Goal: Task Accomplishment & Management: Complete application form

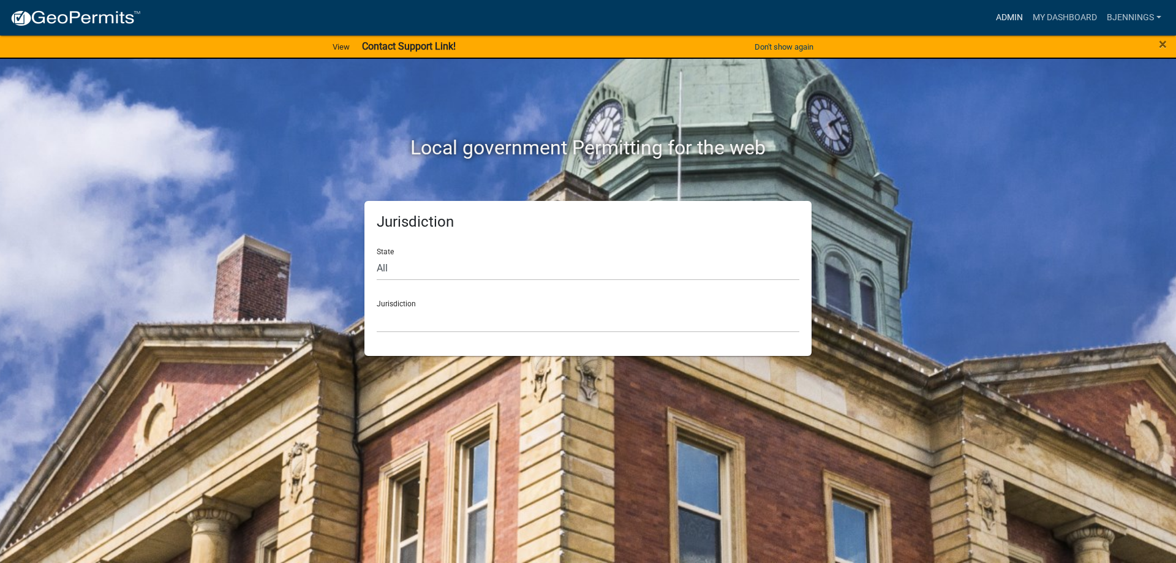
click at [1011, 24] on link "Admin" at bounding box center [1009, 17] width 37 height 23
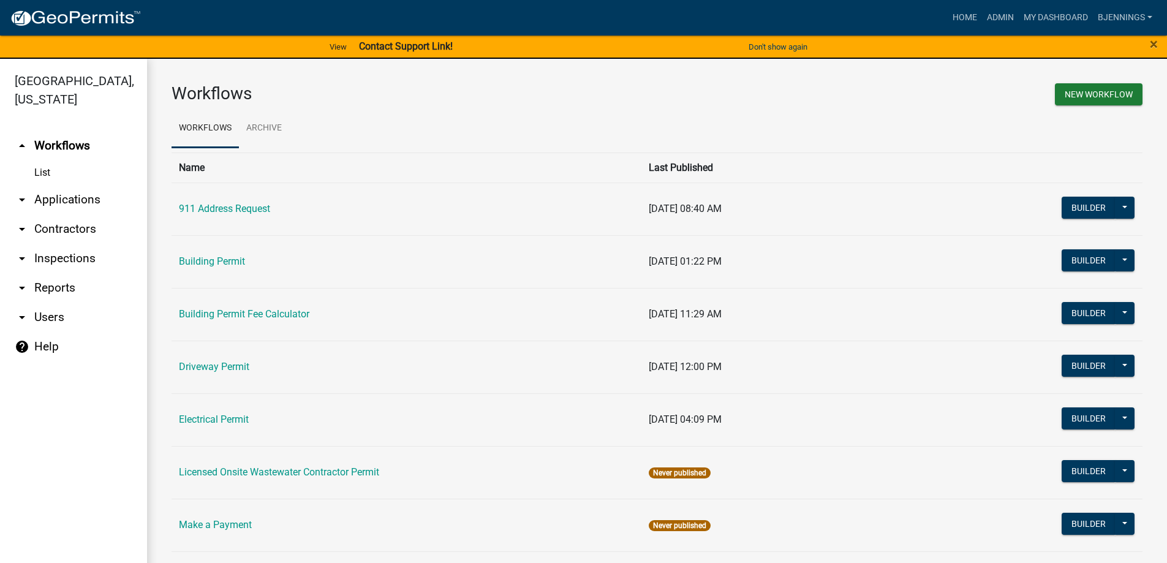
click at [66, 185] on link "arrow_drop_down Applications" at bounding box center [73, 199] width 147 height 29
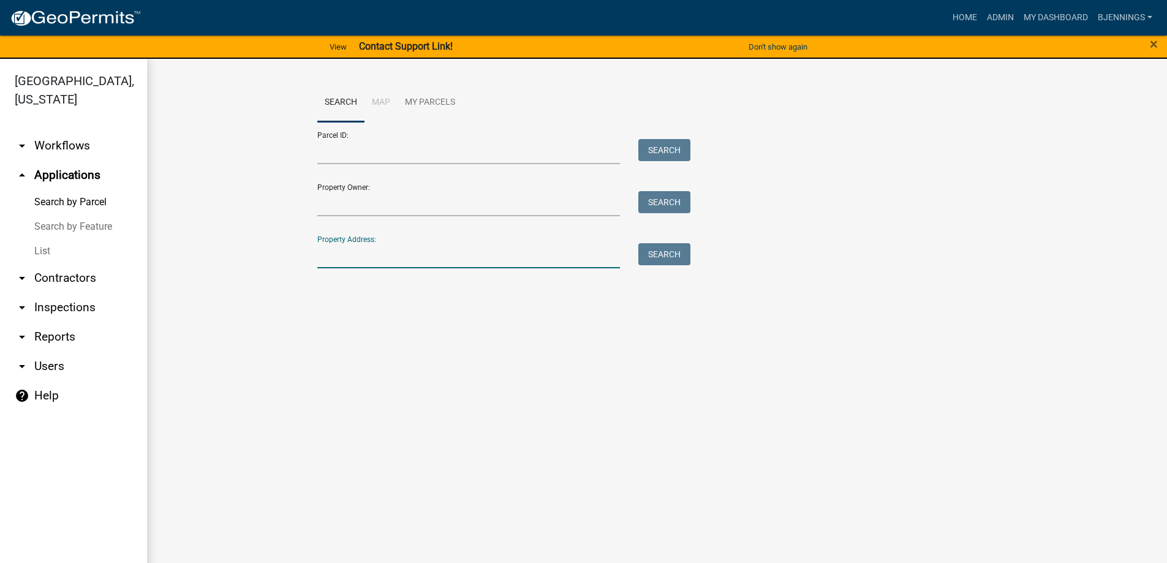
click at [350, 255] on input "Property Address:" at bounding box center [468, 255] width 303 height 25
type input "prichard"
drag, startPoint x: 369, startPoint y: 257, endPoint x: 292, endPoint y: 253, distance: 77.3
click at [291, 257] on wm-workflow-application-search-view "Search Map My Parcels Parcel ID: Search Property Owner: Search Property Address…" at bounding box center [657, 200] width 971 height 235
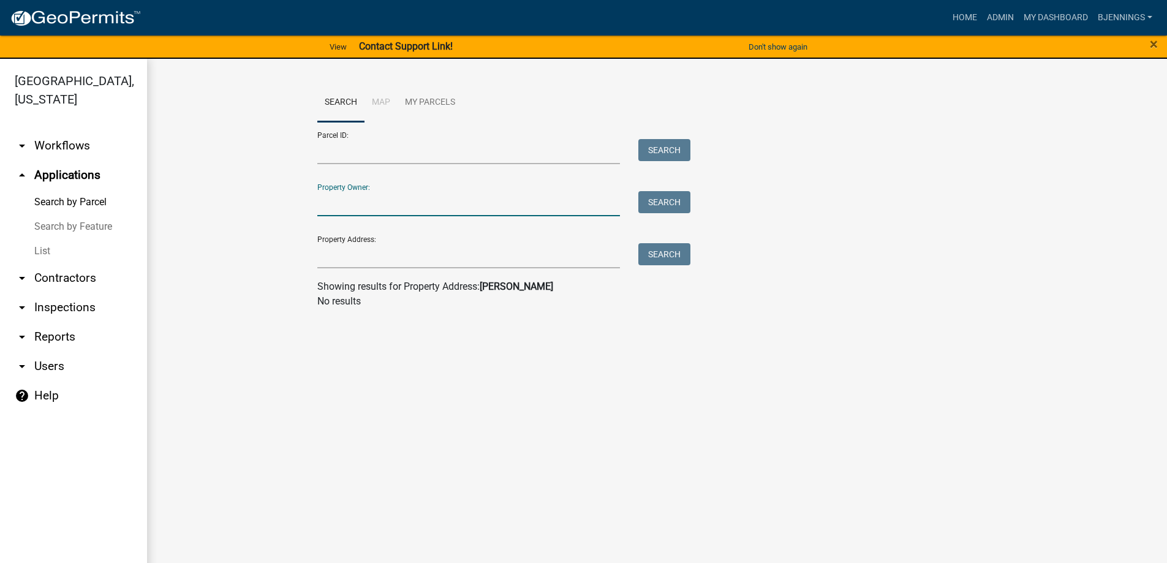
click at [378, 212] on input "Property Owner:" at bounding box center [468, 203] width 303 height 25
paste input "prichard"
click at [650, 204] on button "Search" at bounding box center [664, 202] width 52 height 22
click at [361, 203] on input "prichard" at bounding box center [468, 203] width 303 height 25
type input "prichart"
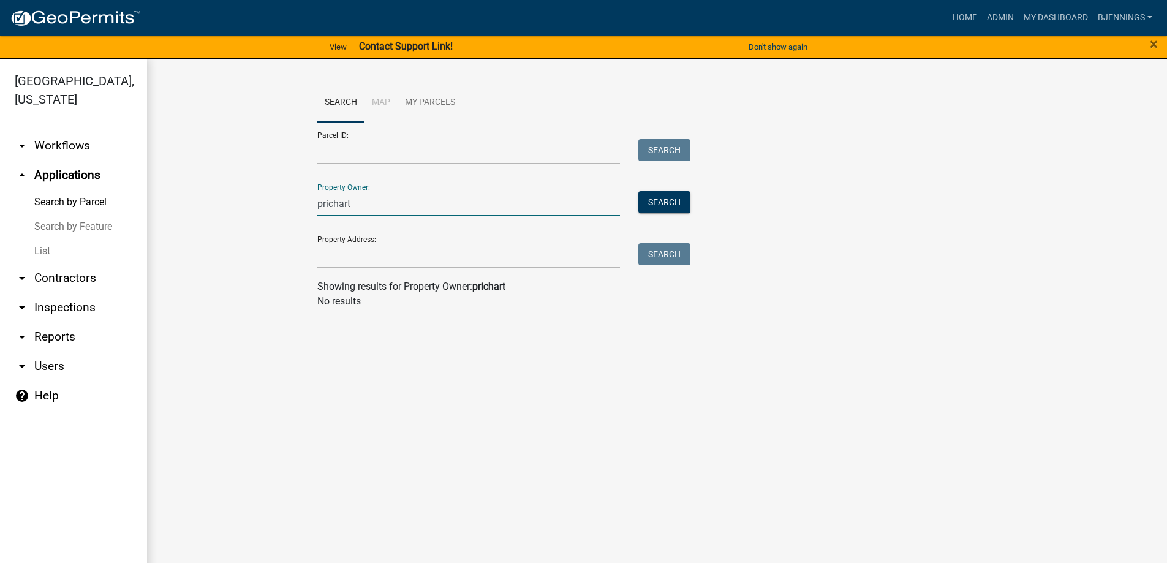
drag, startPoint x: 258, startPoint y: 220, endPoint x: 208, endPoint y: 206, distance: 52.6
click at [220, 216] on wm-workflow-application-search-view "Search Map My Parcels Parcel ID: Search Property Owner: prichart Search Propert…" at bounding box center [657, 200] width 971 height 235
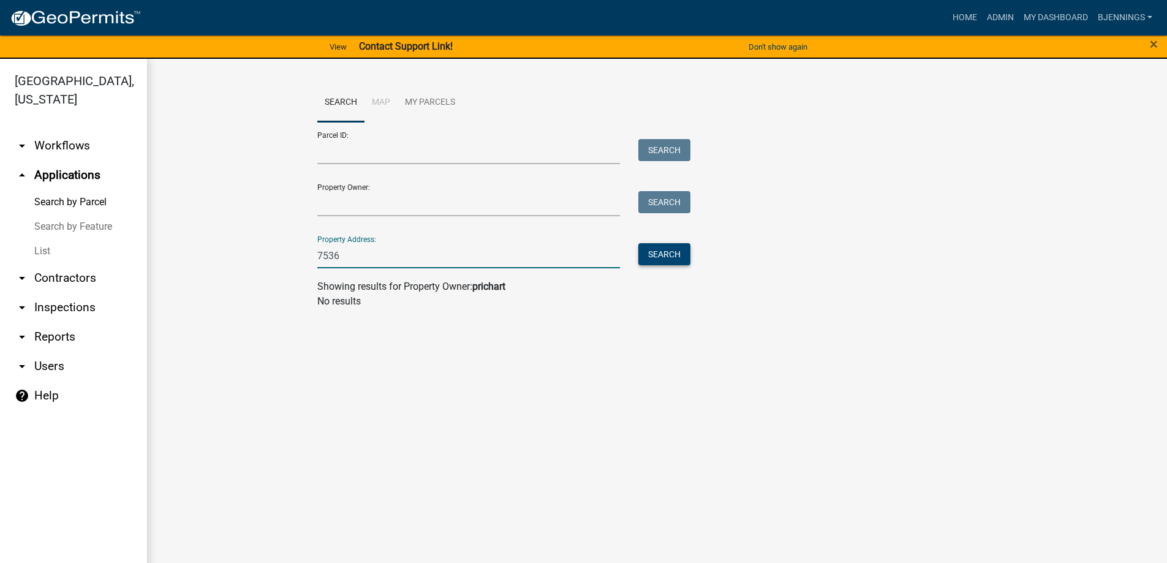
type input "7536"
click at [664, 260] on button "Search" at bounding box center [664, 254] width 52 height 22
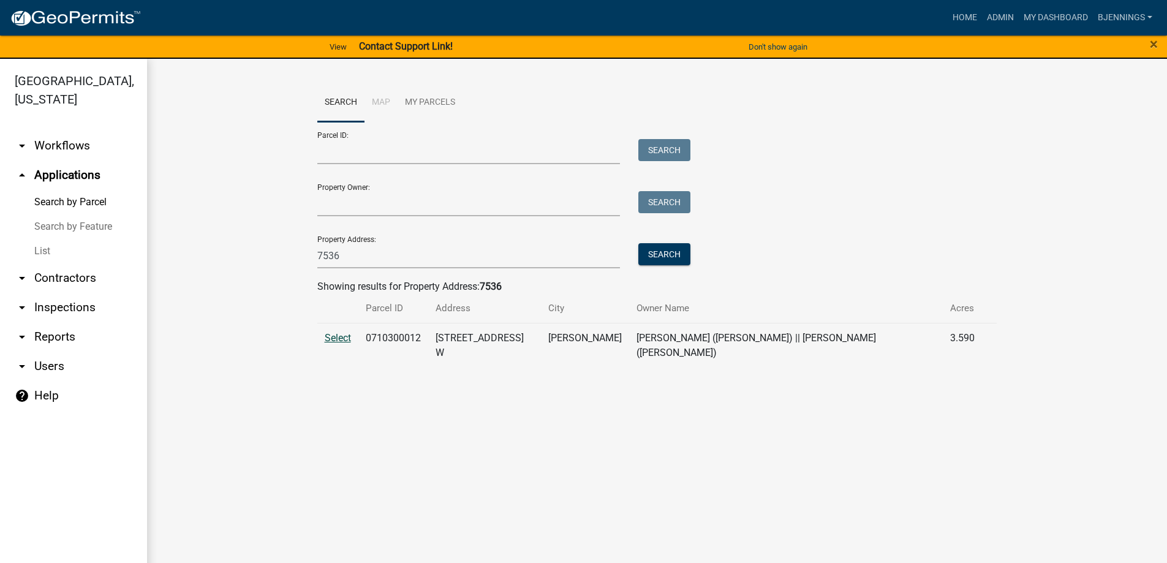
click at [343, 339] on span "Select" at bounding box center [338, 338] width 26 height 12
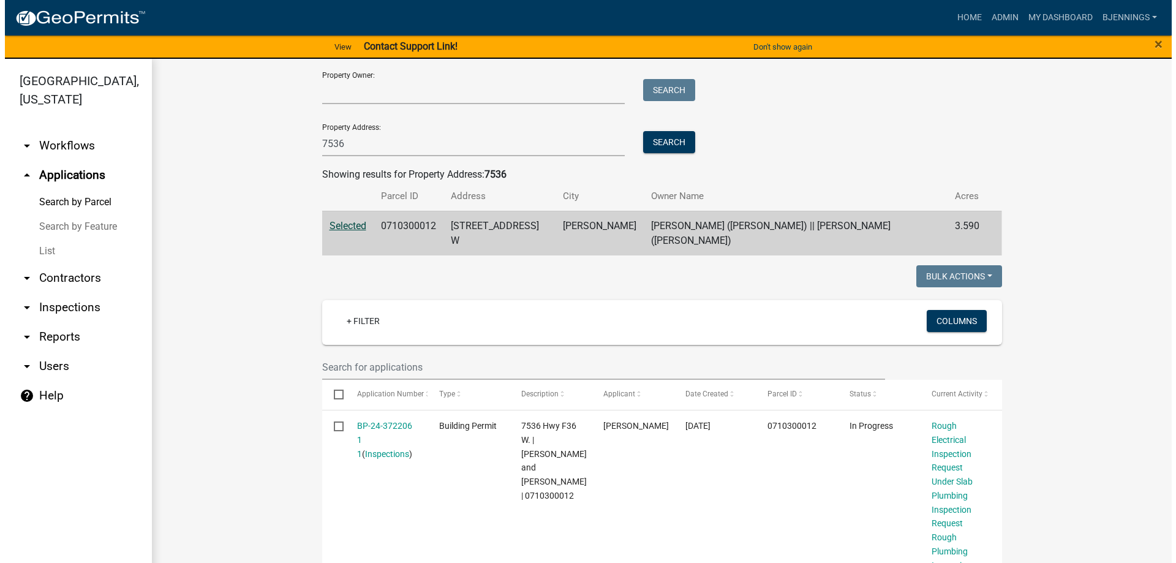
scroll to position [123, 0]
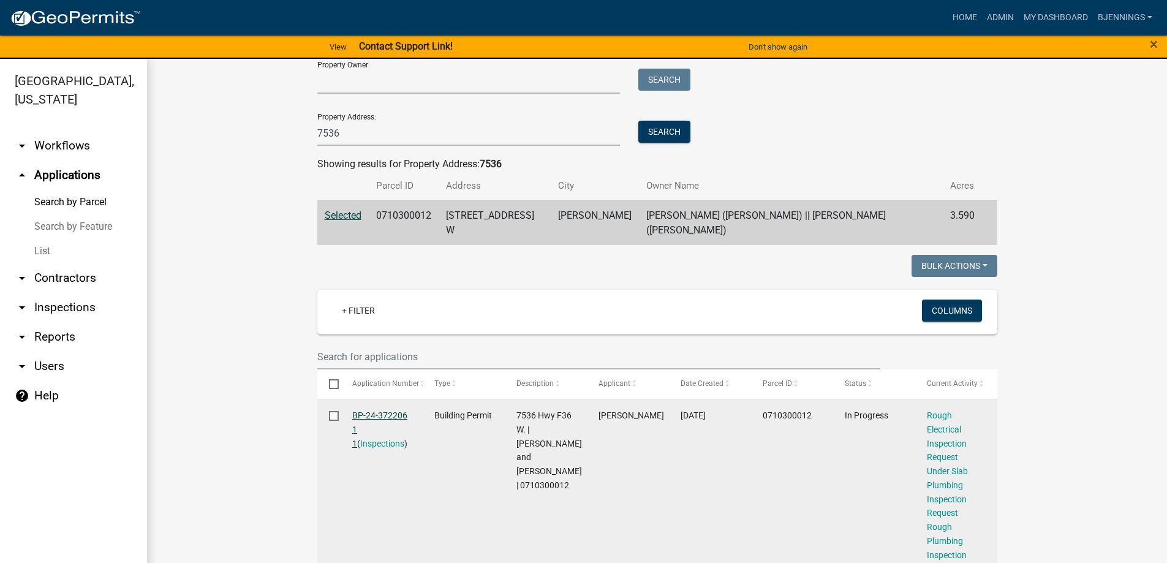
click at [388, 410] on link "BP-24-372206 1 1" at bounding box center [379, 429] width 55 height 38
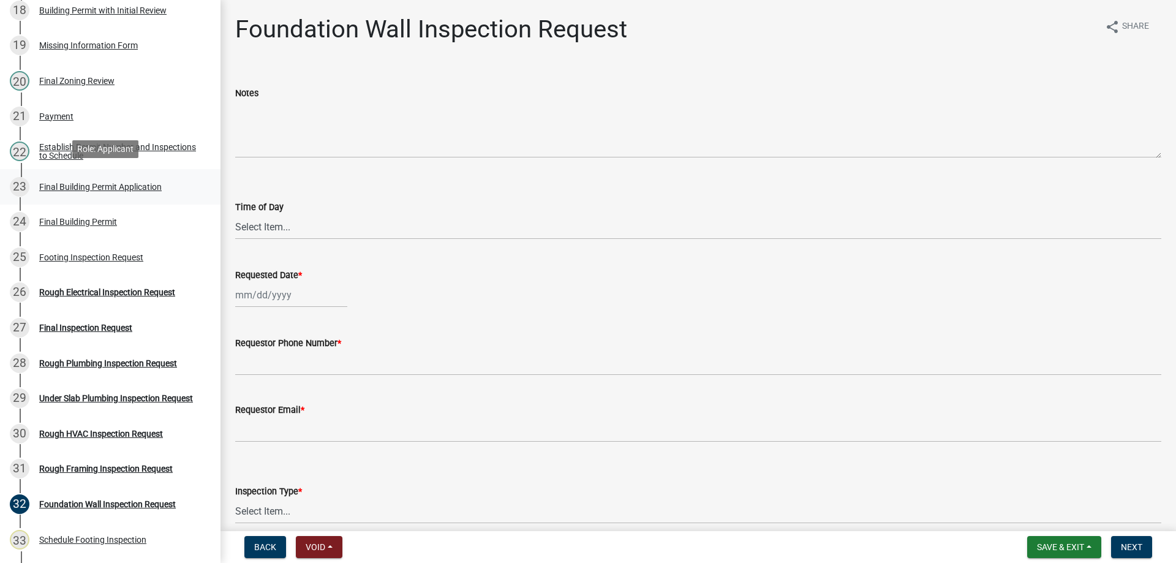
scroll to position [796, 0]
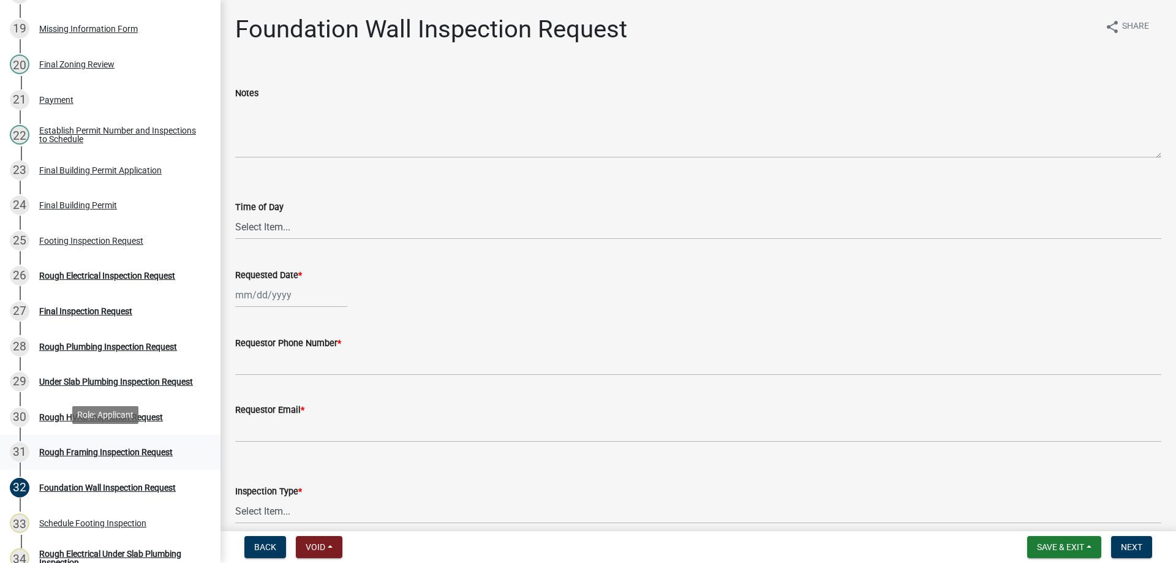
click at [96, 448] on div "Rough Framing Inspection Request" at bounding box center [106, 452] width 134 height 9
click at [318, 232] on select "Select Item... AM PM" at bounding box center [698, 226] width 926 height 25
click at [235, 214] on select "Select Item... AM PM" at bounding box center [698, 226] width 926 height 25
select select "2315d9a8-5d21-4356-beea-4cbbf8e81be2"
click at [296, 302] on div at bounding box center [291, 294] width 112 height 25
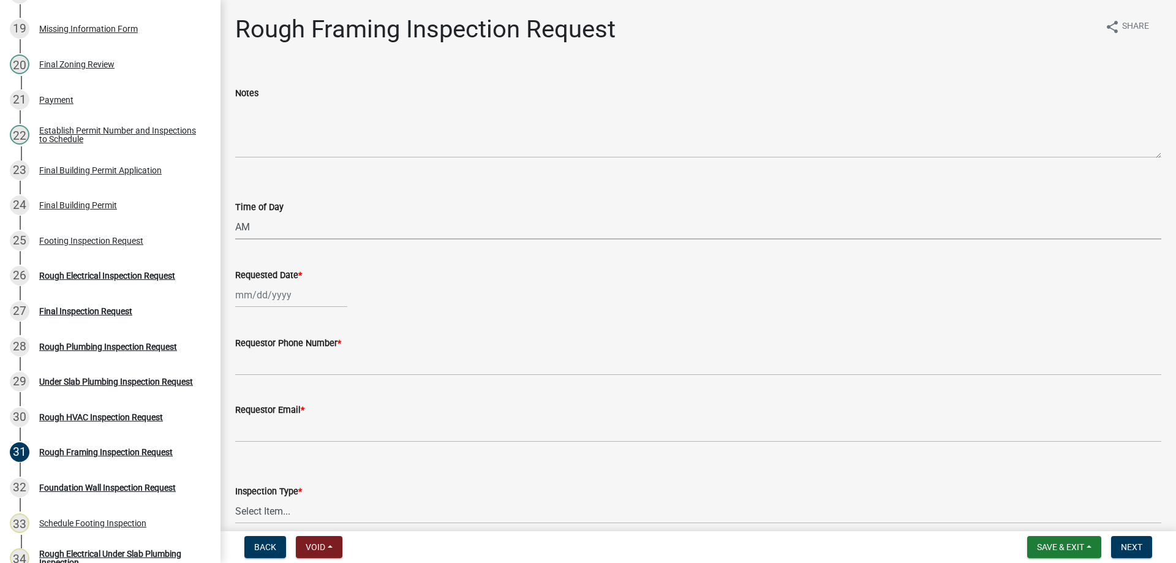
select select "9"
select select "2025"
click at [271, 396] on div "16" at bounding box center [267, 400] width 20 height 20
type input "[DATE]"
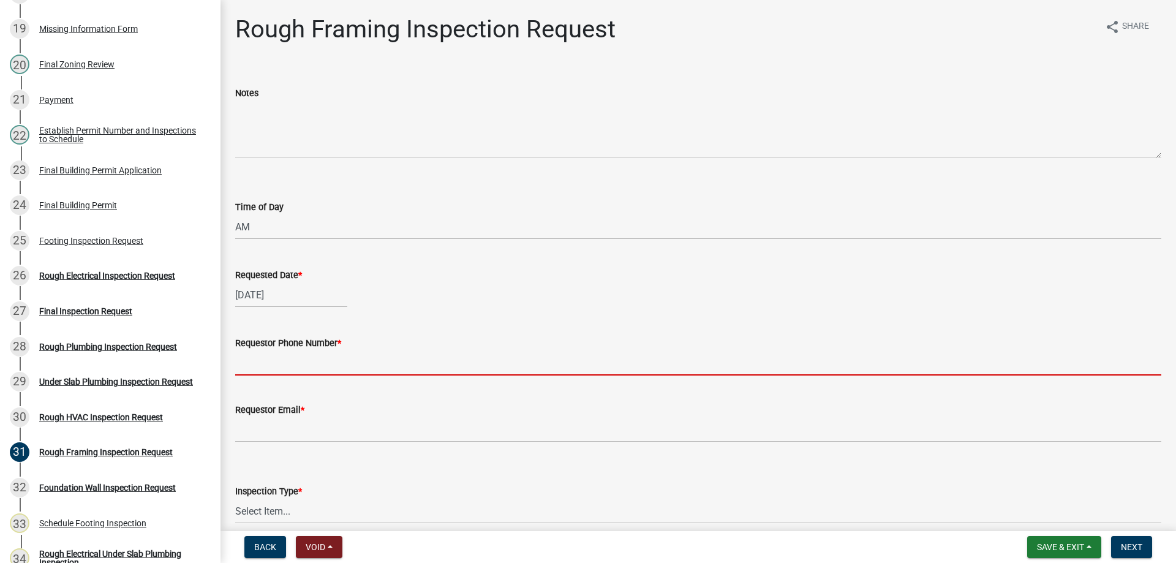
click at [290, 361] on input "Requestor Phone Number *" at bounding box center [698, 362] width 926 height 25
type input "641-792-3084"
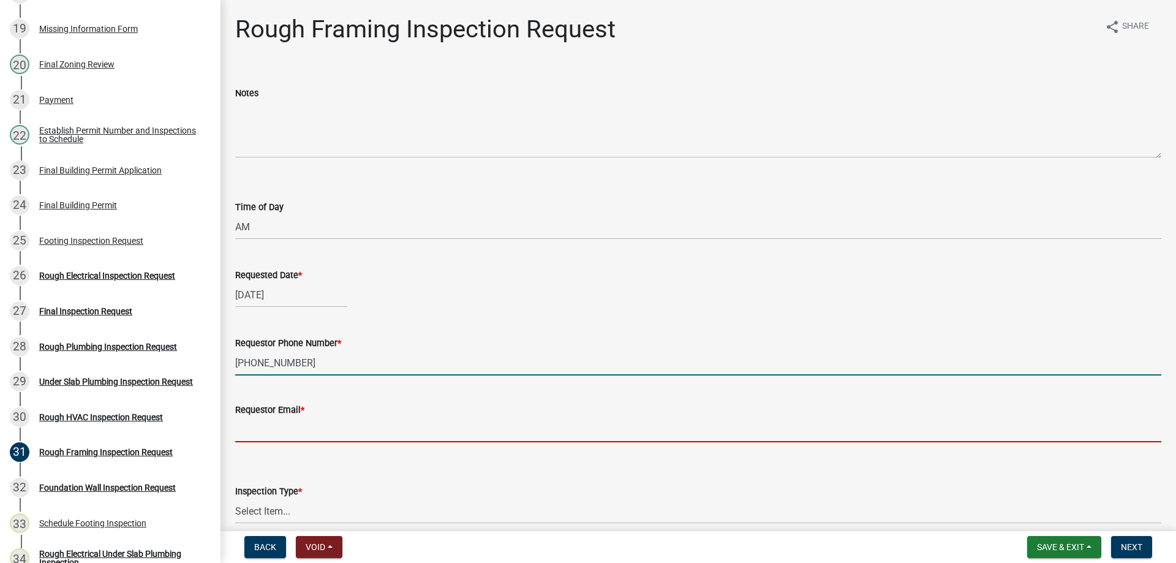
click at [300, 429] on input "Requestor Email *" at bounding box center [698, 429] width 926 height 25
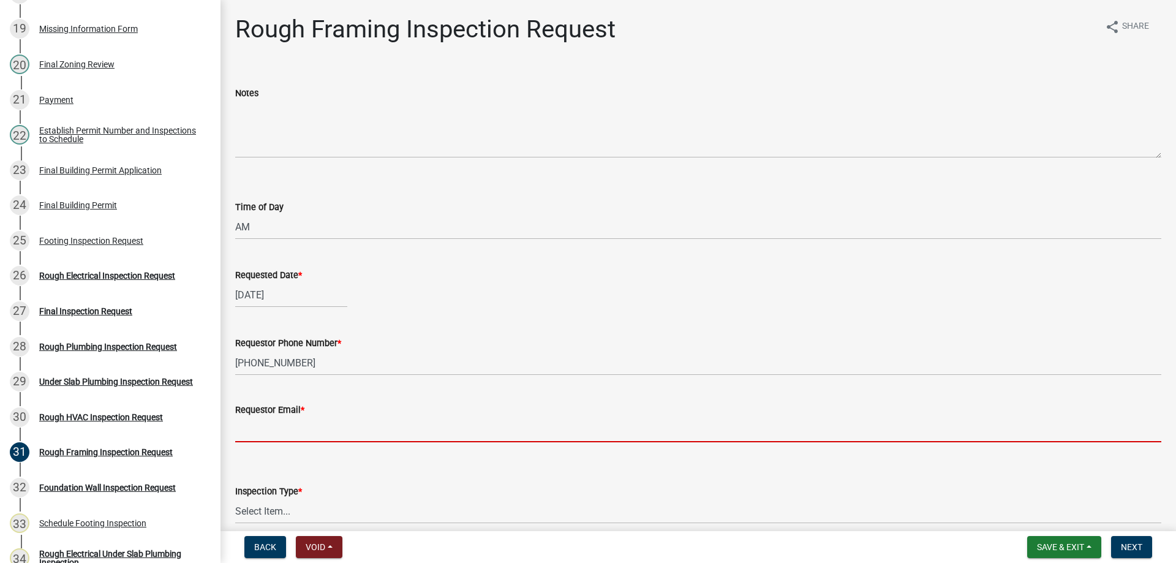
type input "BJennings@jasperia.org"
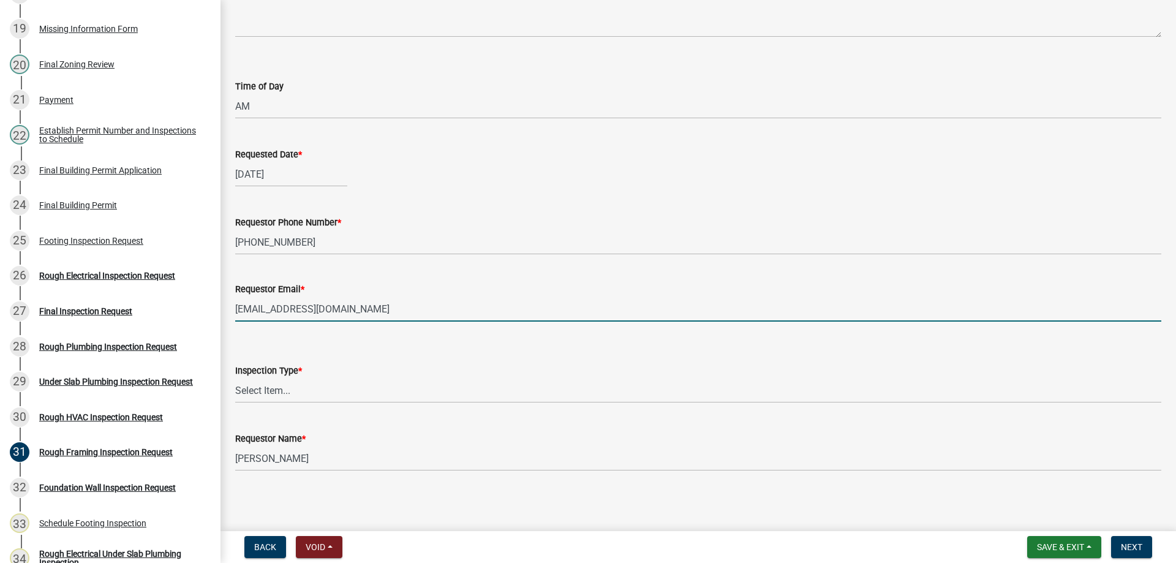
scroll to position [123, 0]
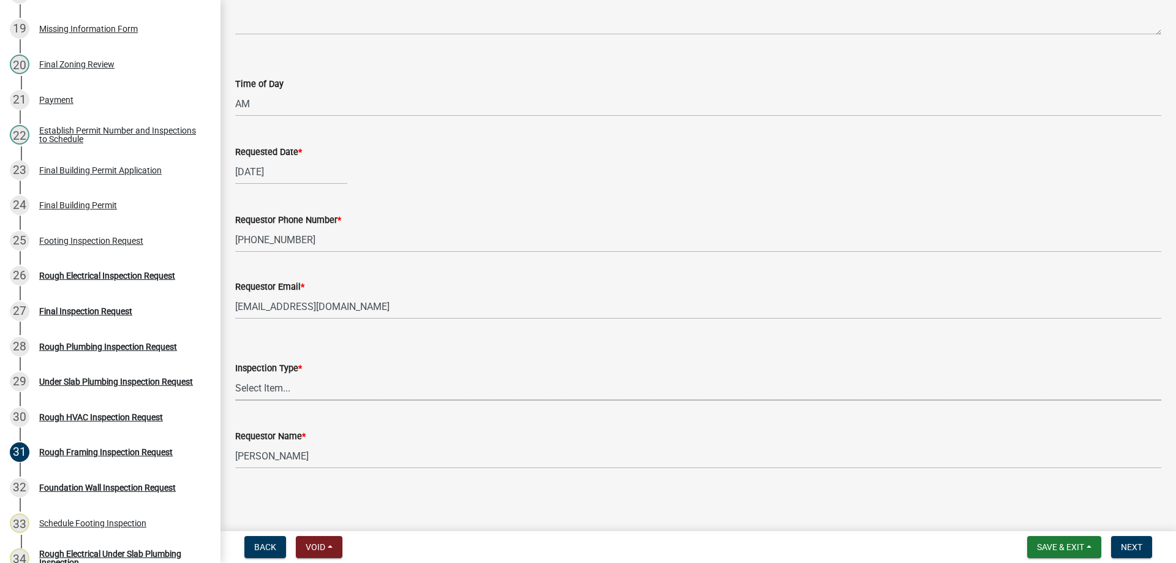
click at [383, 381] on select "Select Item... Rough Framing Inspection" at bounding box center [698, 387] width 926 height 25
click at [235, 375] on select "Select Item... Rough Framing Inspection" at bounding box center [698, 387] width 926 height 25
select select "9094dace-fb12-48c4-aea9-c4dac472d622"
click at [1130, 546] on span "Next" at bounding box center [1131, 547] width 21 height 10
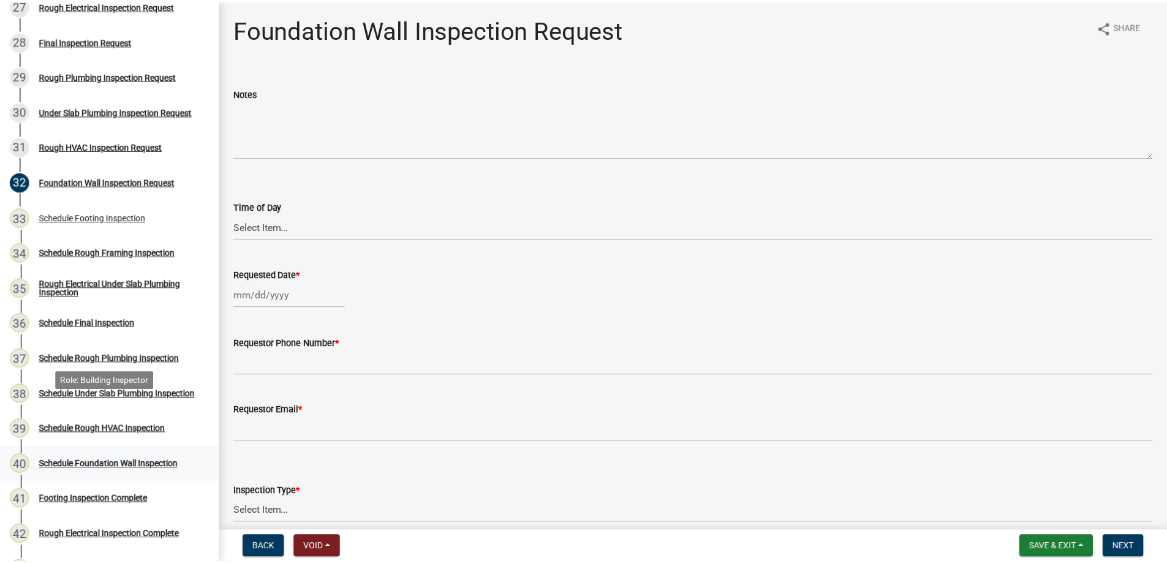
scroll to position [1103, 0]
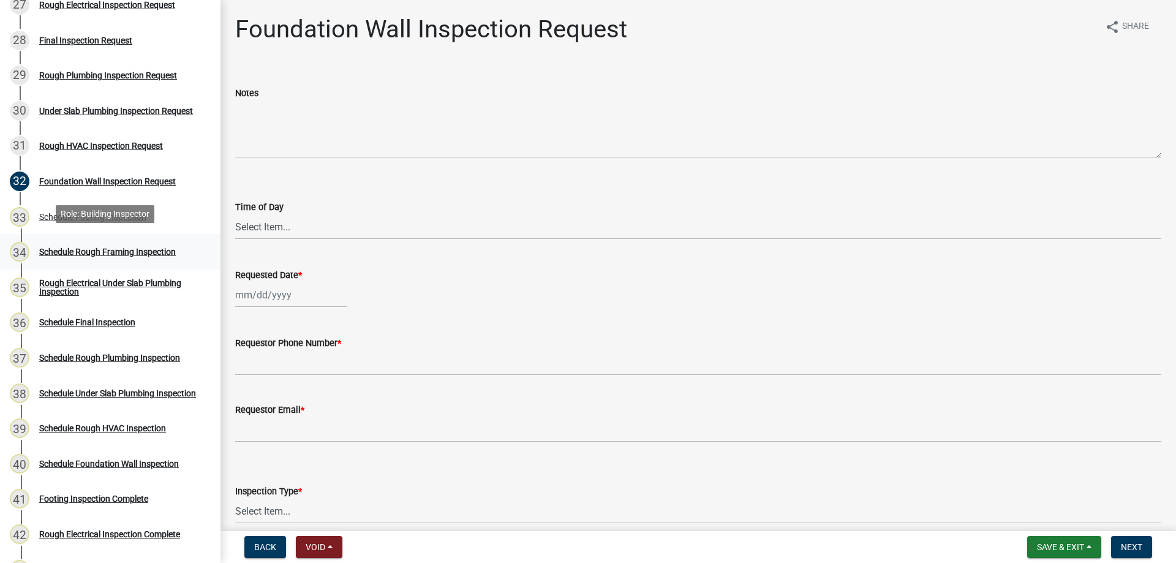
click at [153, 242] on div "34 Schedule Rough Framing Inspection" at bounding box center [105, 252] width 191 height 20
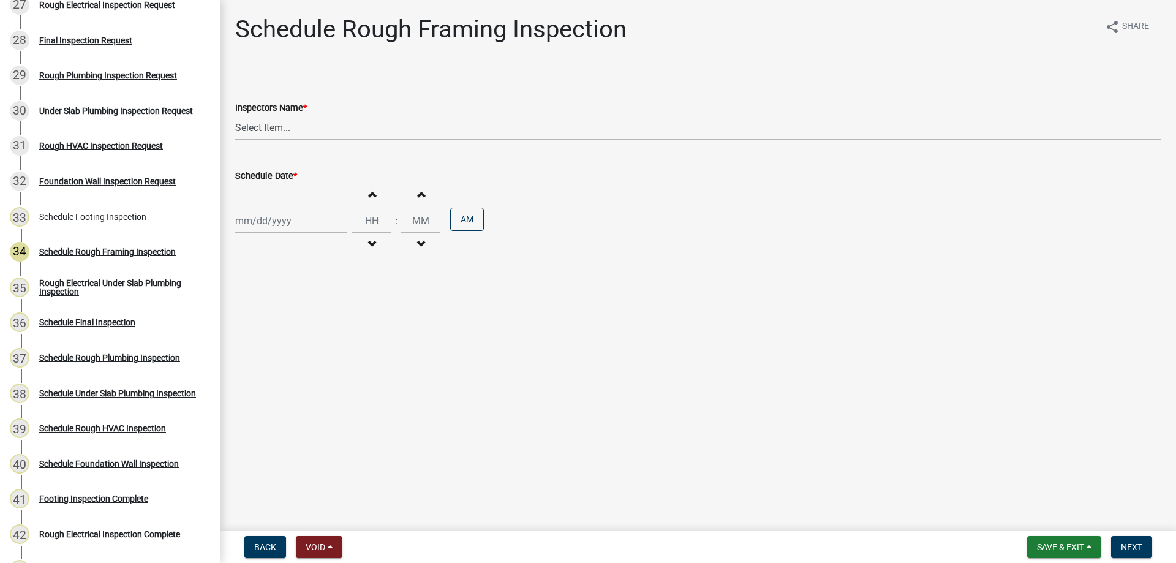
click at [315, 119] on select "Select Item... Hteague (Hunter) bjennings (Brett Jennings) AMain (Andrew Main)" at bounding box center [698, 127] width 926 height 25
select select "26e13f8e-f9db-4cb9-9b4f-69ba299699e3"
click at [235, 115] on select "Select Item... Hteague (Hunter) bjennings (Brett Jennings) AMain (Andrew Main)" at bounding box center [698, 127] width 926 height 25
click at [317, 217] on div at bounding box center [291, 220] width 112 height 25
select select "9"
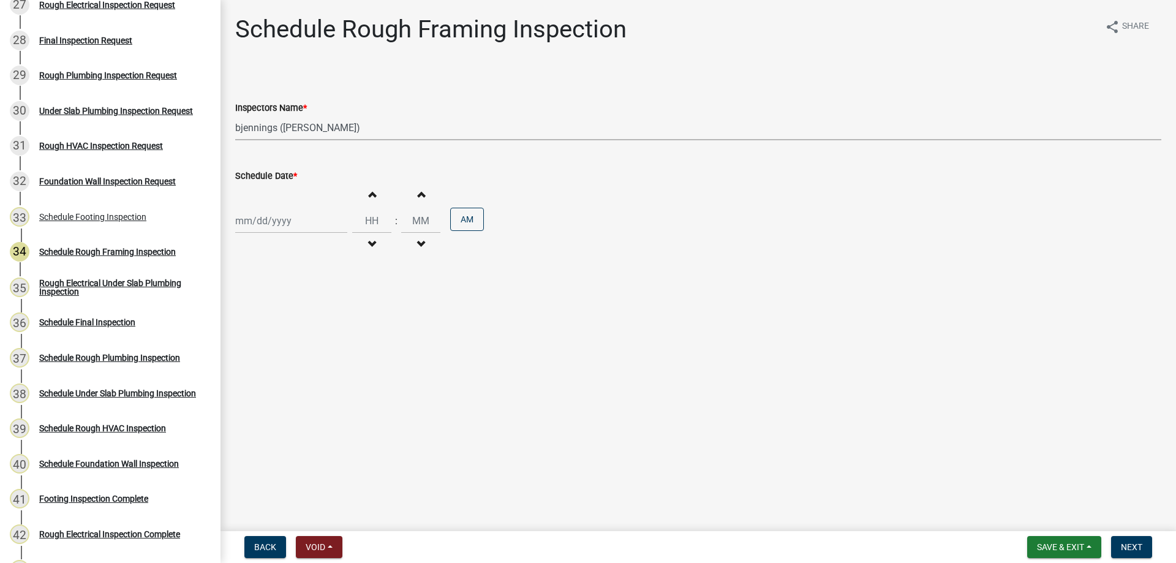
select select "2025"
click at [274, 323] on div "16" at bounding box center [267, 325] width 20 height 20
type input "[DATE]"
click at [369, 246] on span "button" at bounding box center [372, 244] width 6 height 10
type input "11"
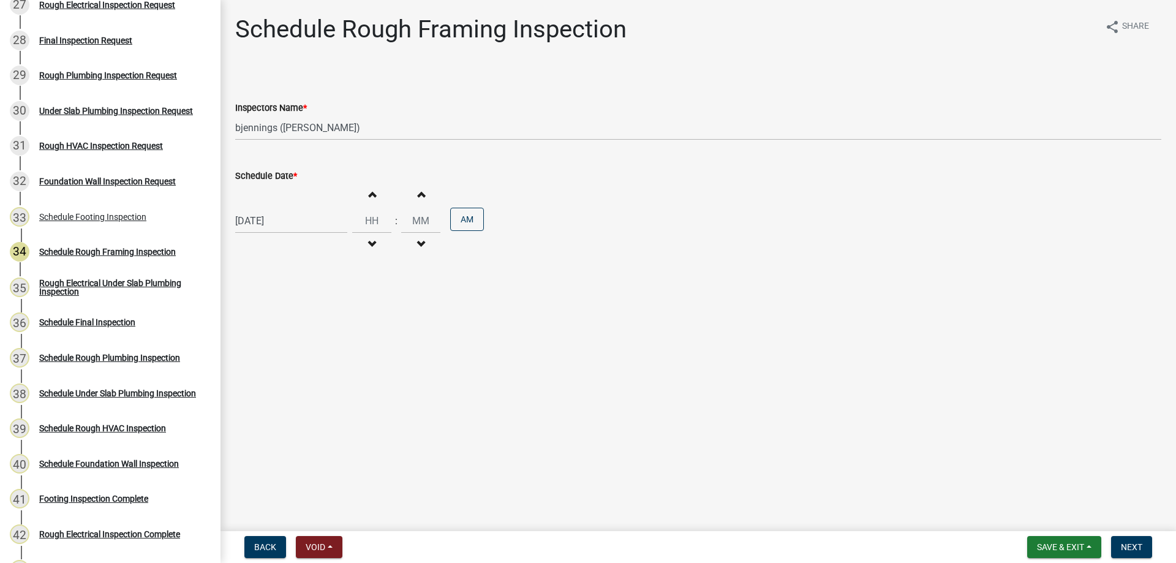
type input "00"
click at [368, 200] on button "Increment hours" at bounding box center [372, 194] width 26 height 22
click at [369, 197] on span "button" at bounding box center [372, 194] width 6 height 10
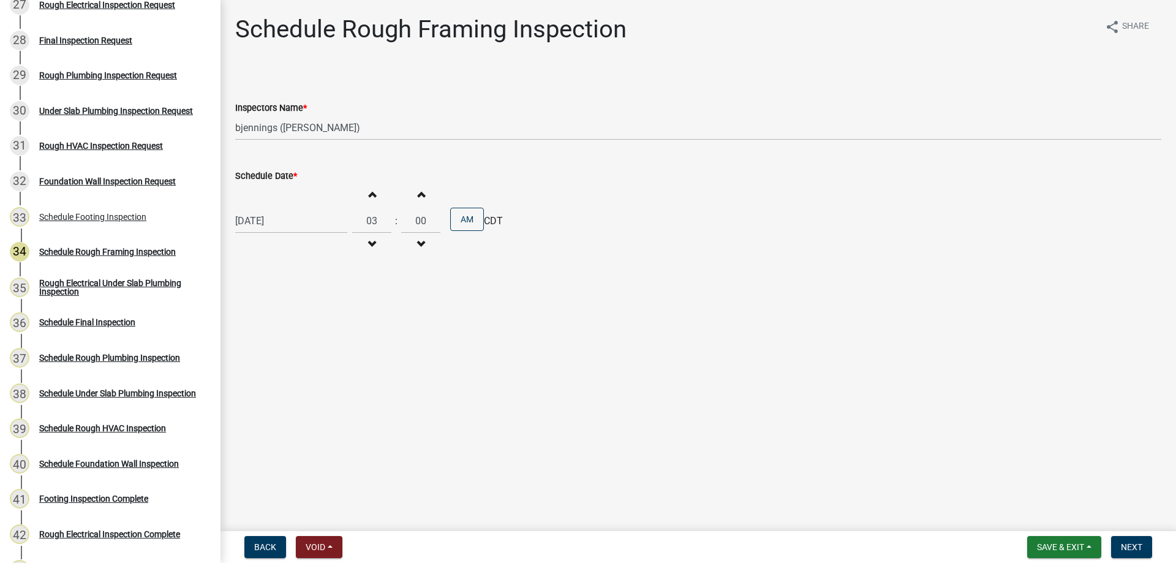
click at [369, 197] on span "button" at bounding box center [372, 194] width 6 height 10
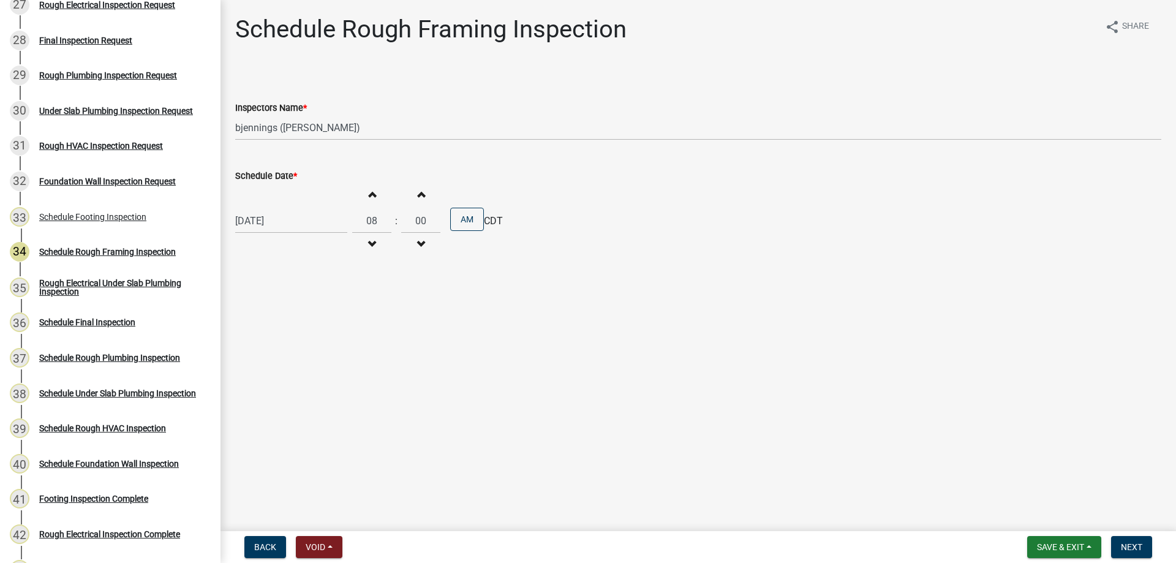
click at [369, 197] on span "button" at bounding box center [372, 194] width 6 height 10
type input "09"
click at [1134, 549] on span "Next" at bounding box center [1131, 547] width 21 height 10
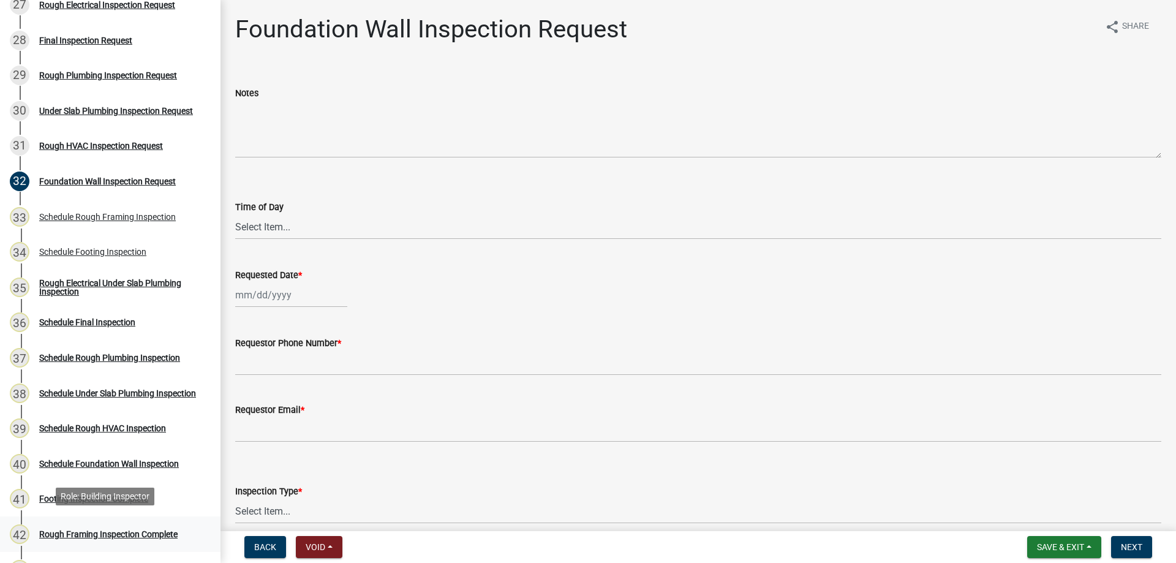
click at [101, 530] on div "Rough Framing Inspection Complete" at bounding box center [108, 534] width 138 height 9
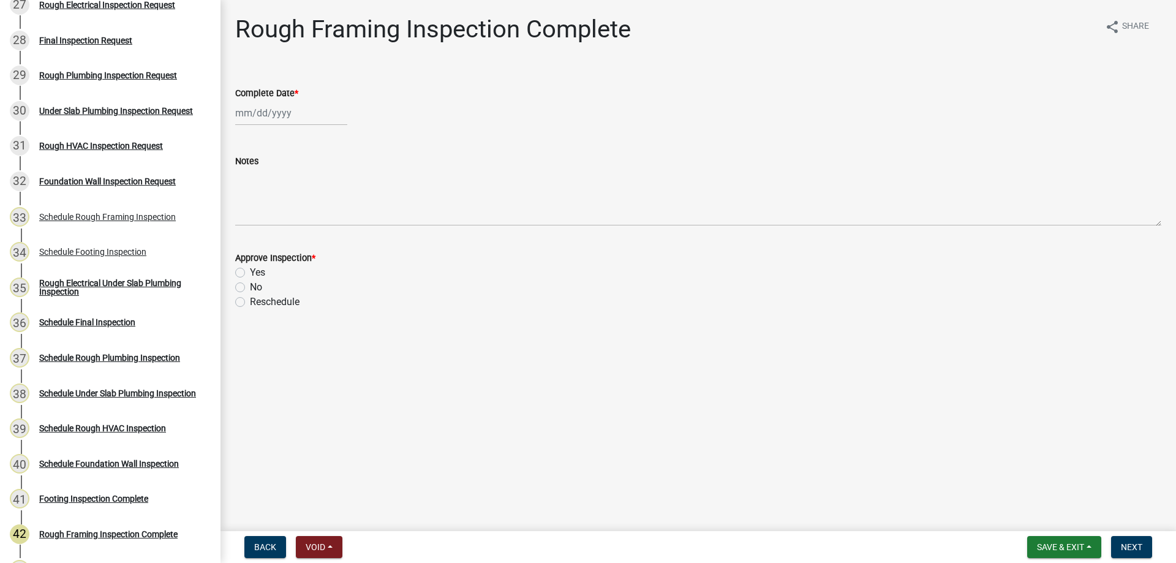
select select "9"
select select "2025"
click at [303, 110] on div "Jan Feb Mar Apr May Jun Jul Aug Sep Oct Nov Dec 1525 1526 1527 1528 1529 1530 1…" at bounding box center [291, 112] width 112 height 25
click at [486, 82] on div "Complete Date * Jan Feb Mar Apr May Jun Jul Aug Sep Oct Nov Dec 1525 1526 1527 …" at bounding box center [698, 97] width 926 height 57
click at [278, 111] on div at bounding box center [291, 112] width 112 height 25
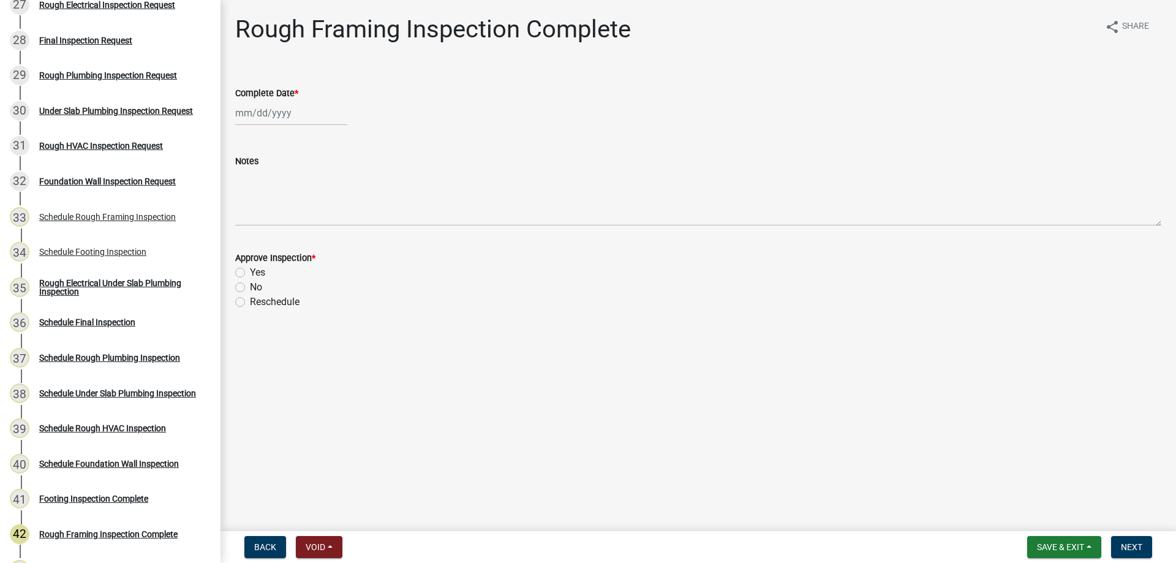
select select "9"
select select "2025"
click at [268, 195] on div "9" at bounding box center [267, 198] width 20 height 20
type input "[DATE]"
click at [250, 300] on label "Reschedule" at bounding box center [275, 302] width 50 height 15
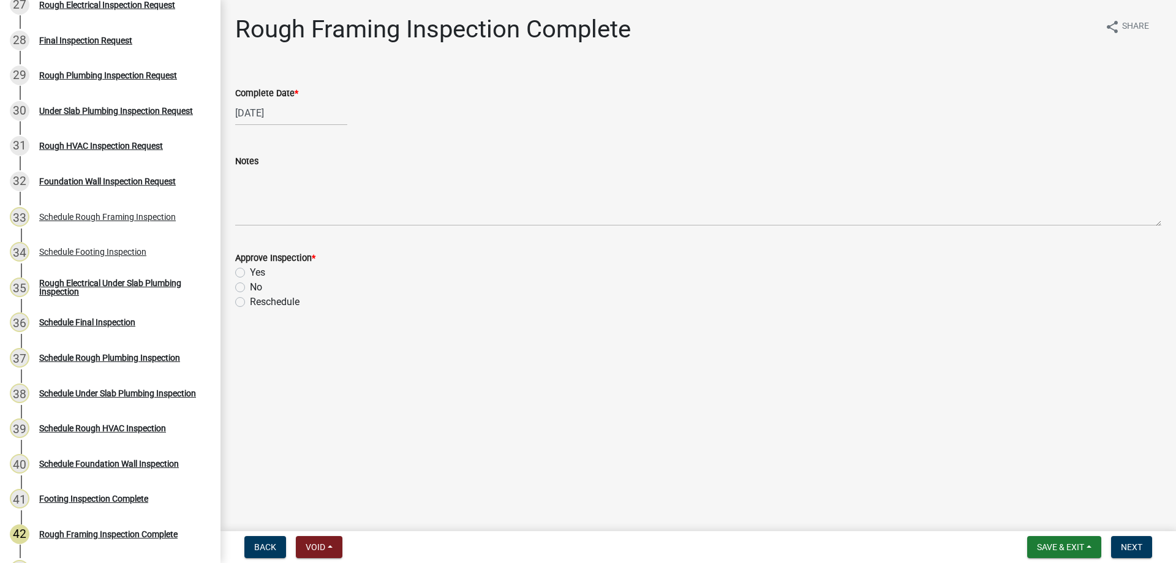
click at [250, 300] on input "Reschedule" at bounding box center [254, 299] width 8 height 8
radio input "true"
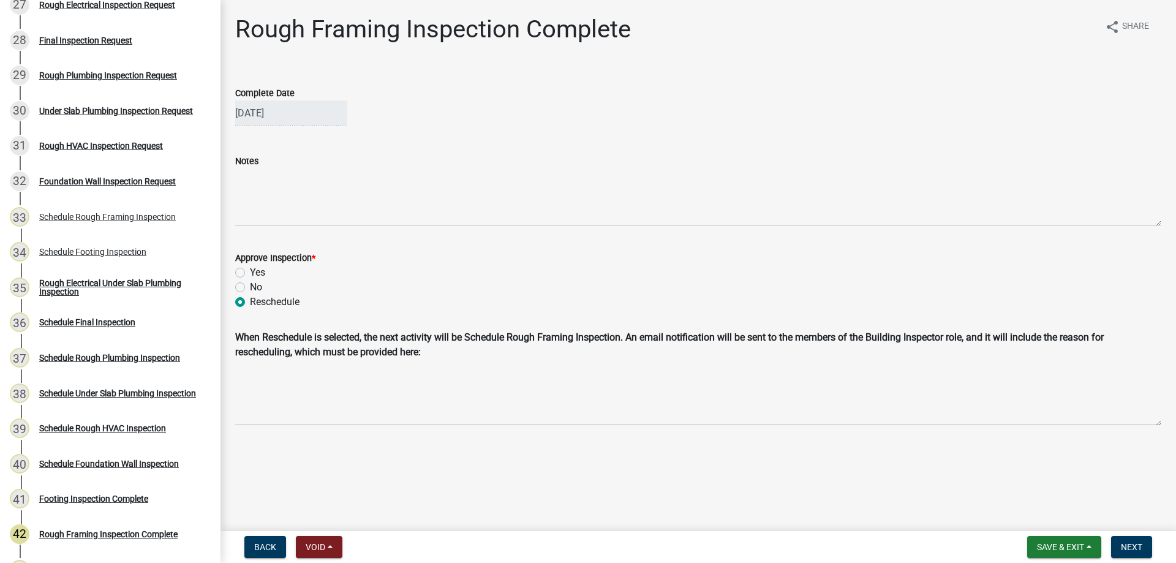
click at [250, 285] on label "No" at bounding box center [256, 287] width 12 height 15
click at [250, 285] on input "No" at bounding box center [254, 284] width 8 height 8
radio input "true"
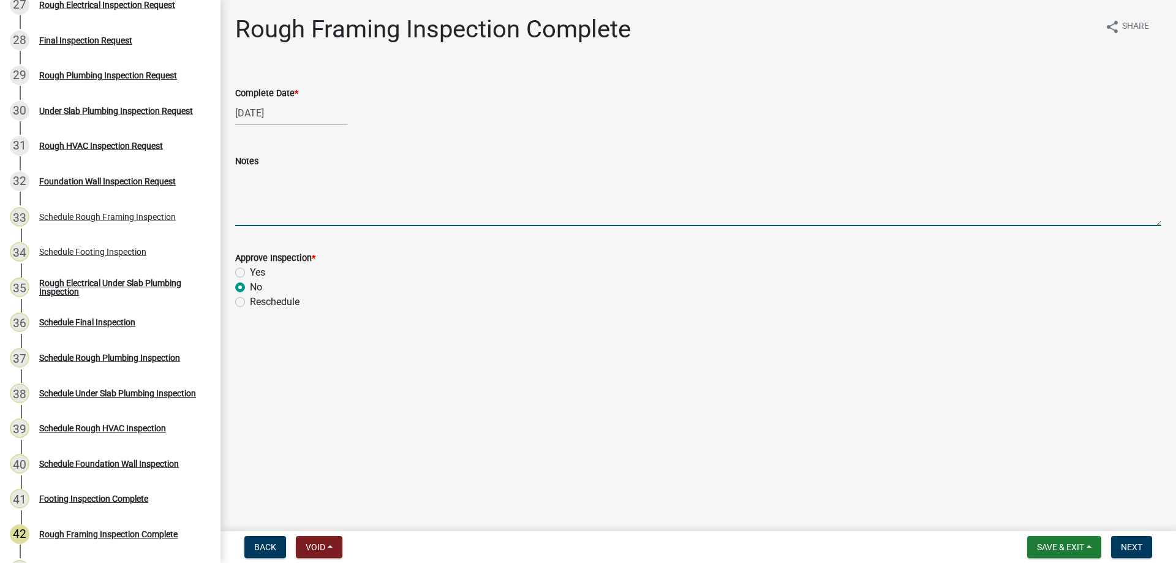
click at [269, 193] on textarea "Notes" at bounding box center [698, 197] width 926 height 58
type textarea "a"
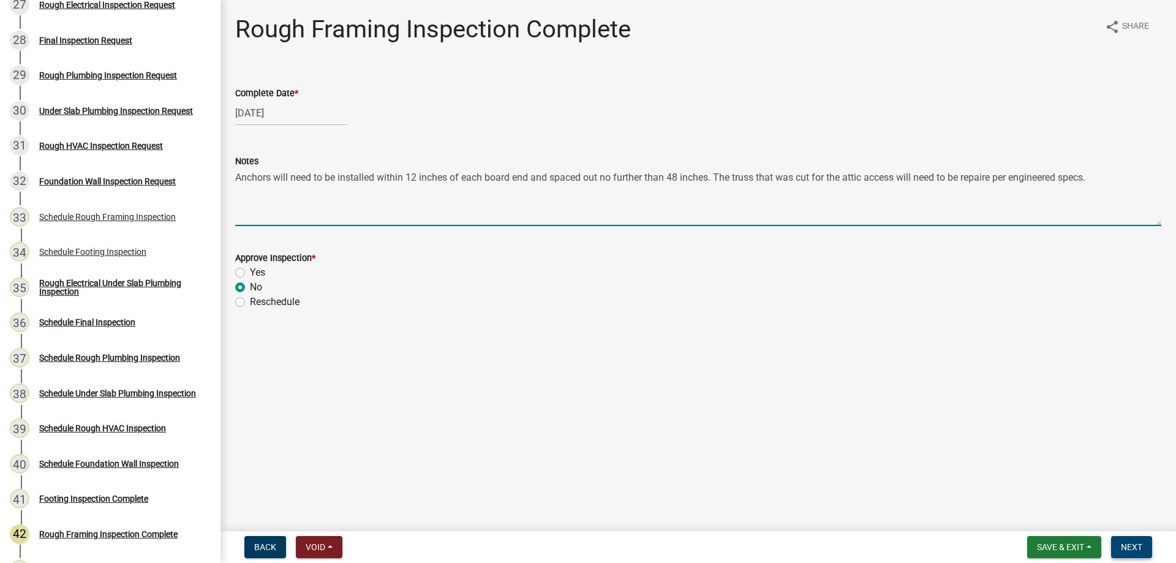
type textarea "Anchors will need to be installed within 12 inches of each board end and spaced…"
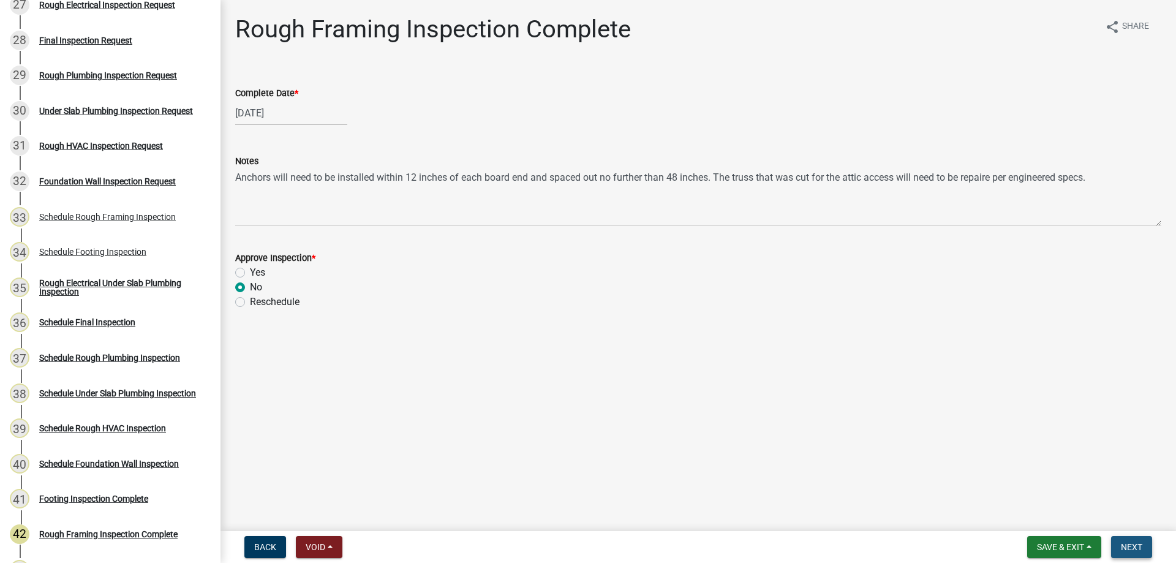
click at [1145, 543] on button "Next" at bounding box center [1131, 547] width 41 height 22
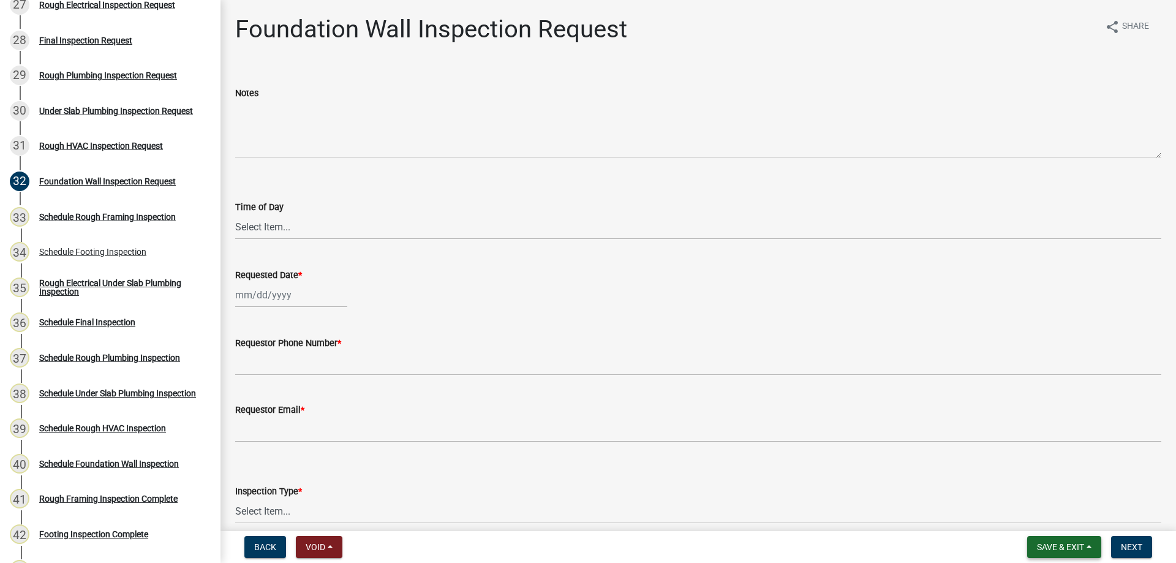
click at [1049, 546] on span "Save & Exit" at bounding box center [1060, 547] width 47 height 10
click at [1050, 516] on button "Save & Exit" at bounding box center [1052, 514] width 98 height 29
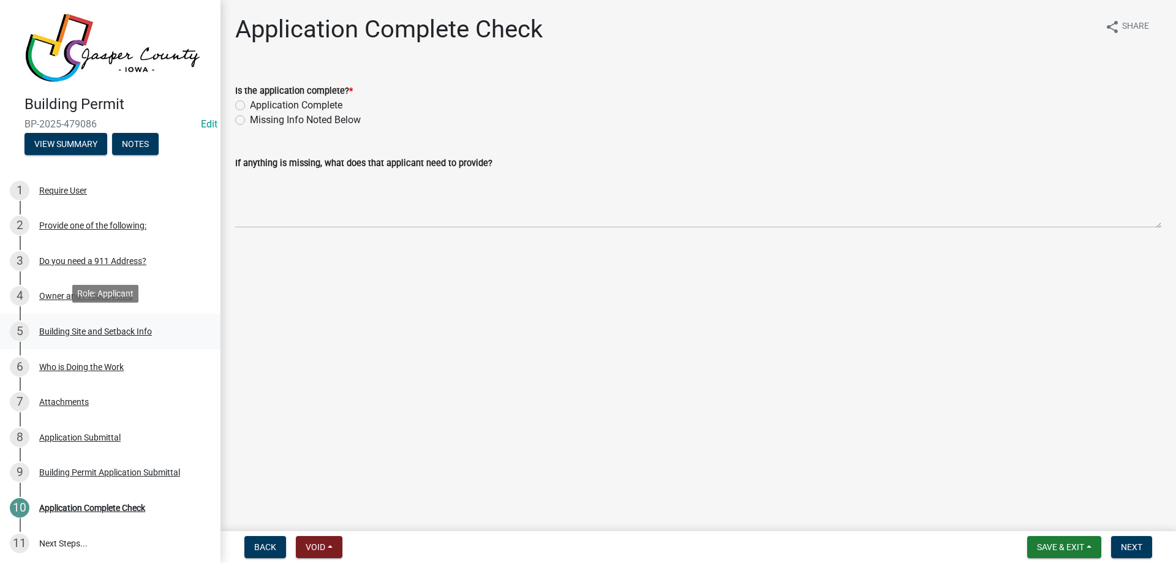
click at [127, 328] on div "Building Site and Setback Info" at bounding box center [95, 331] width 113 height 9
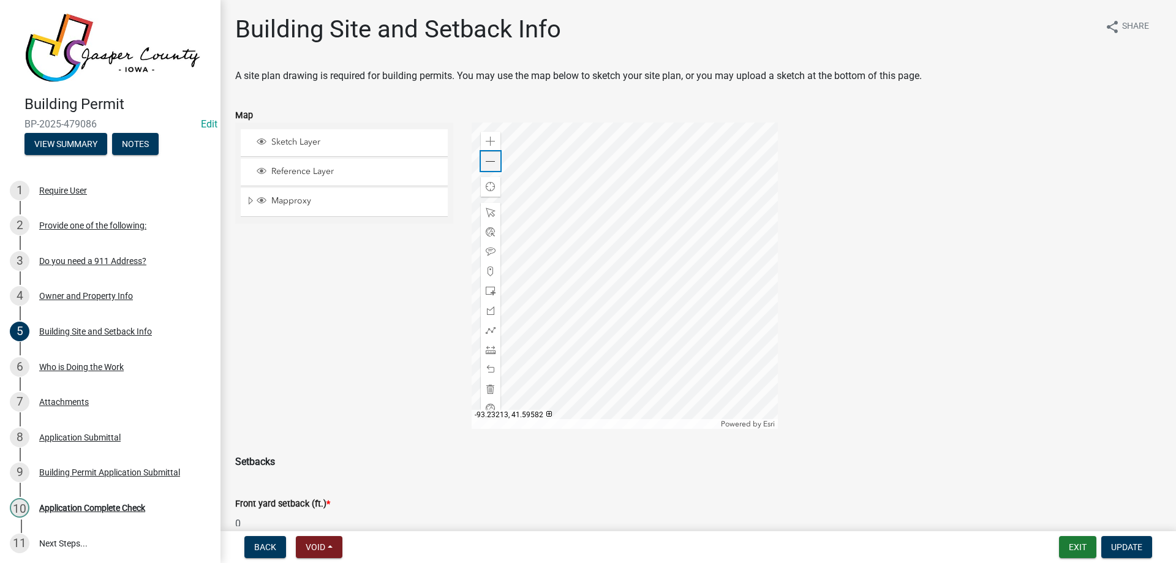
click at [488, 163] on span at bounding box center [491, 162] width 10 height 10
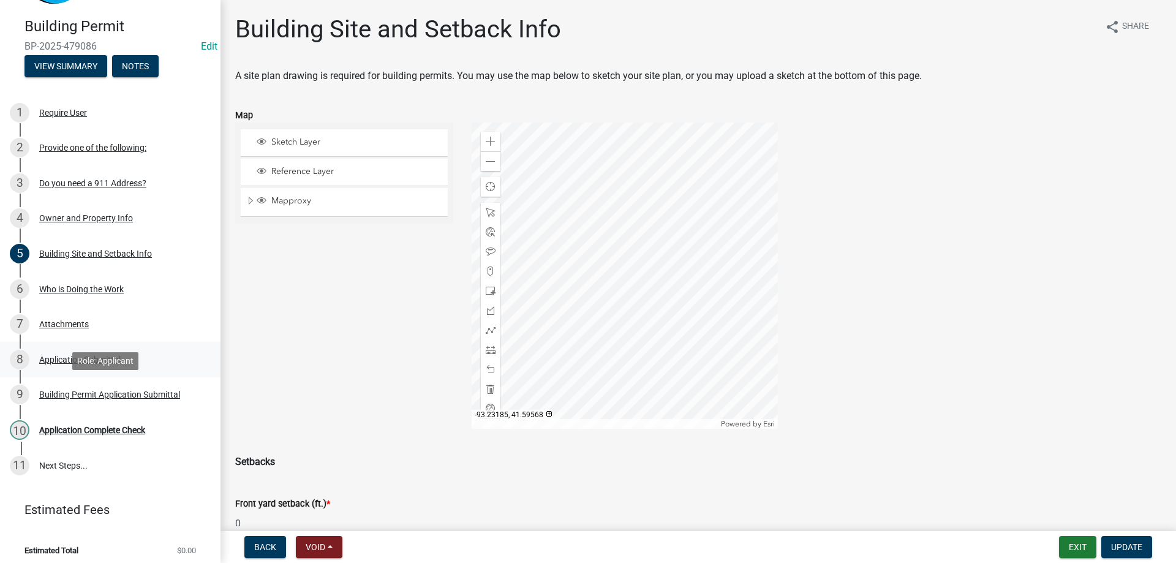
scroll to position [80, 0]
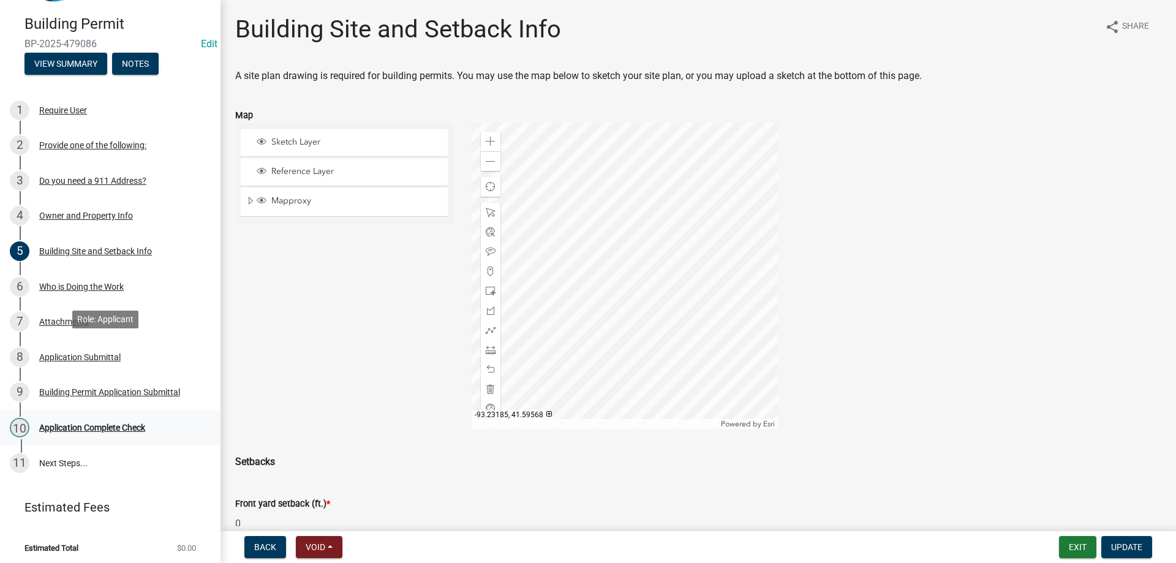
click at [83, 423] on div "Application Complete Check" at bounding box center [92, 427] width 106 height 9
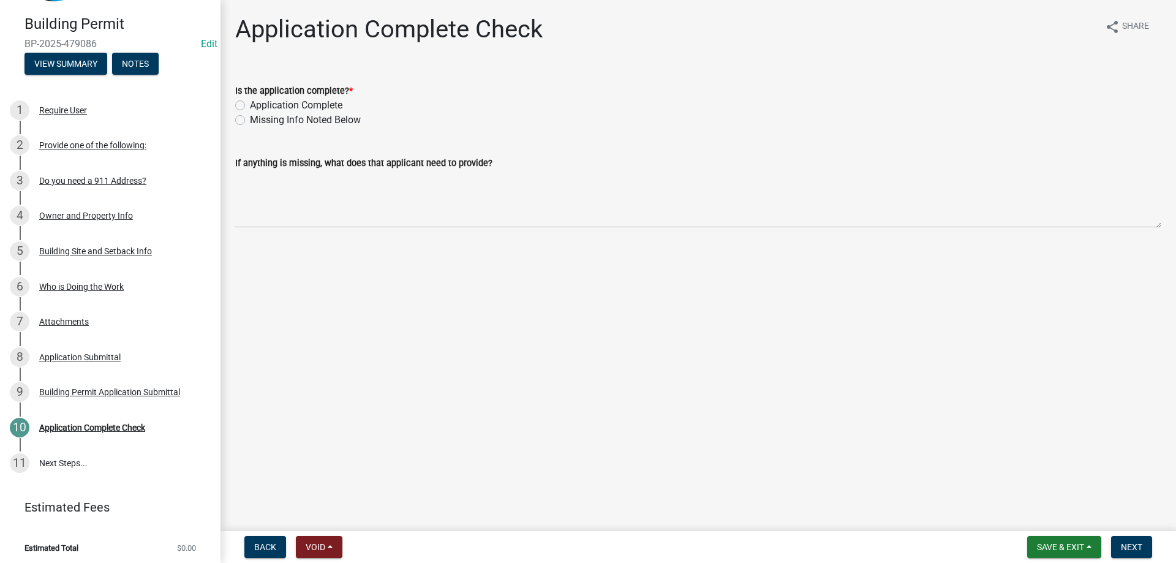
click at [281, 102] on label "Application Complete" at bounding box center [296, 105] width 92 height 15
click at [258, 102] on input "Application Complete" at bounding box center [254, 102] width 8 height 8
radio input "true"
click at [1141, 540] on button "Next" at bounding box center [1131, 547] width 41 height 22
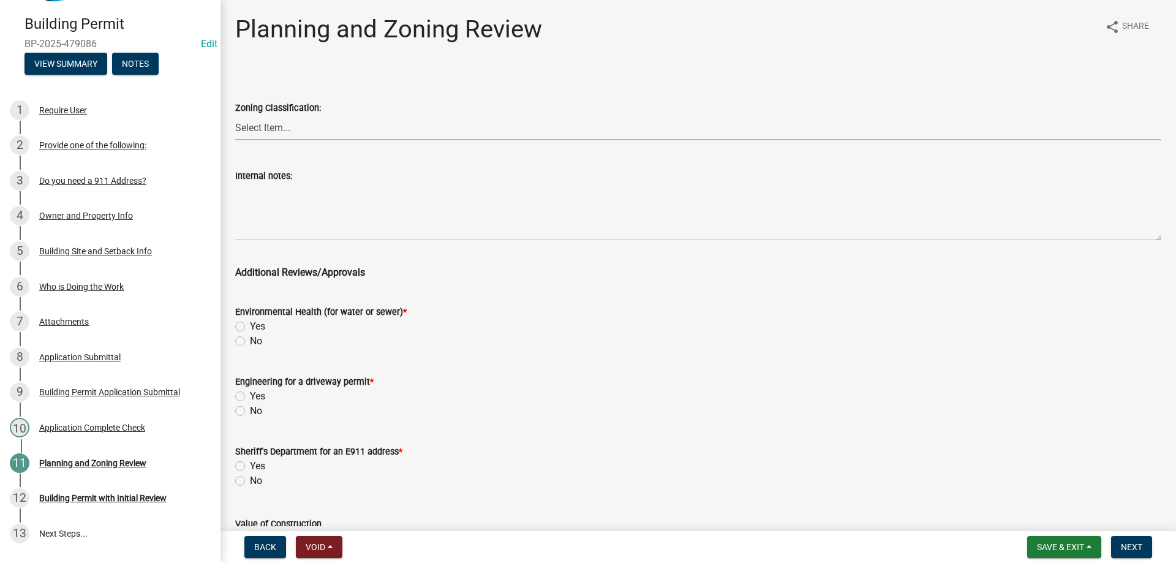
click at [288, 124] on select "Select Item... A RR-5 RR-1 R-1 POS UC/MHP C I FO WHPO AO PUD Incorporated City" at bounding box center [698, 127] width 926 height 25
click at [235, 115] on select "Select Item... A RR-5 RR-1 R-1 POS UC/MHP C I FO WHPO AO PUD Incorporated City" at bounding box center [698, 127] width 926 height 25
select select "64604f4f-9240-453b-8307-dc288b004575"
click at [242, 336] on div "No" at bounding box center [698, 341] width 926 height 15
click at [250, 340] on label "No" at bounding box center [256, 341] width 12 height 15
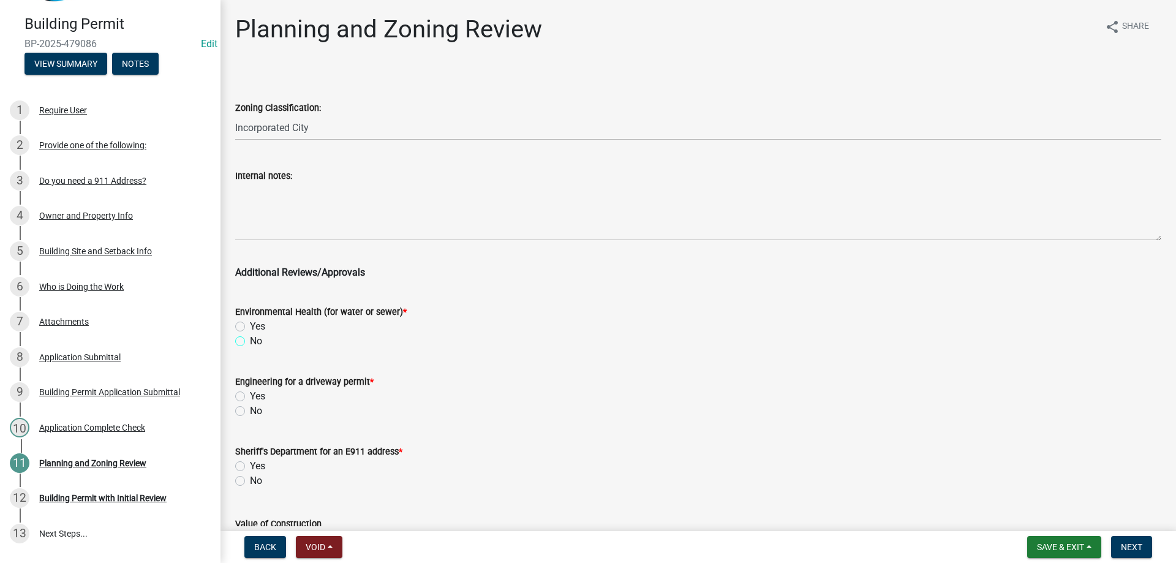
click at [250, 340] on input "No" at bounding box center [254, 338] width 8 height 8
radio input "true"
click at [250, 409] on label "No" at bounding box center [256, 411] width 12 height 15
click at [250, 409] on input "No" at bounding box center [254, 408] width 8 height 8
radio input "true"
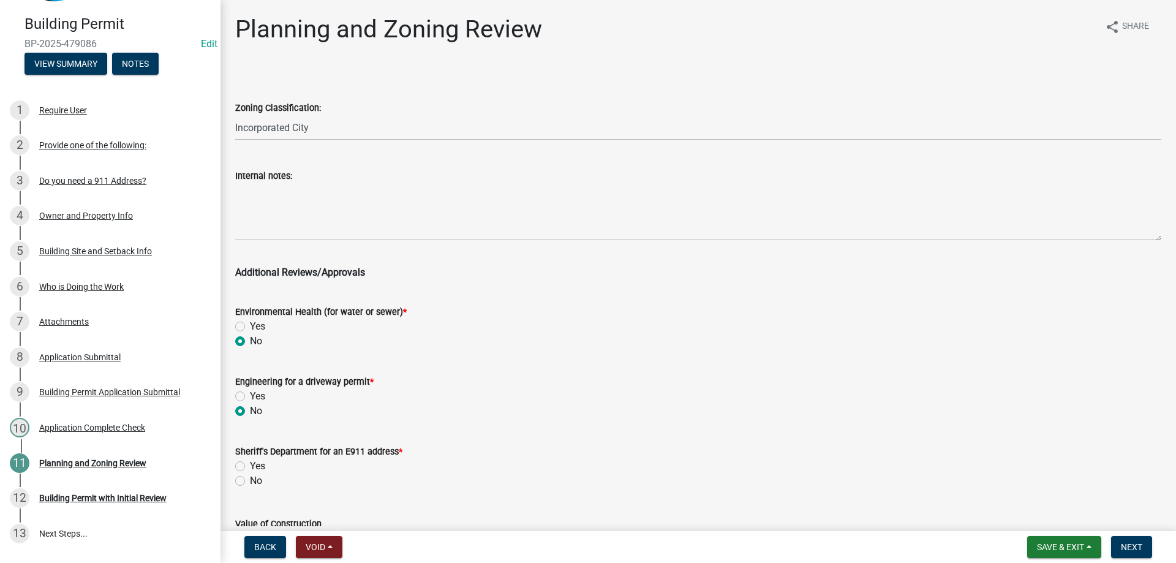
click at [250, 483] on label "No" at bounding box center [256, 480] width 12 height 15
click at [250, 481] on input "No" at bounding box center [254, 477] width 8 height 8
radio input "true"
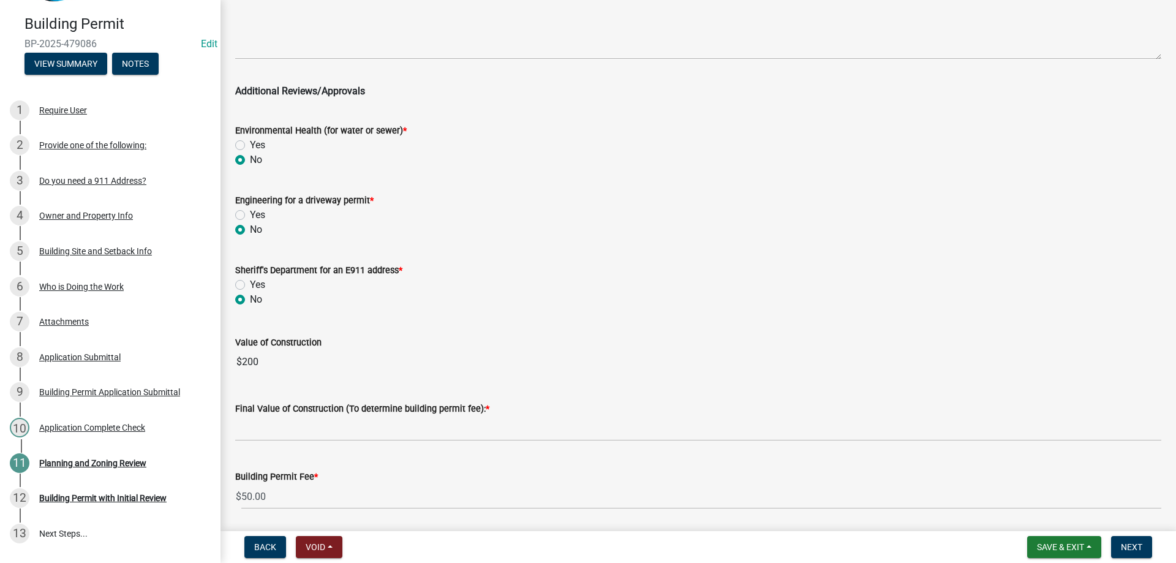
scroll to position [223, 0]
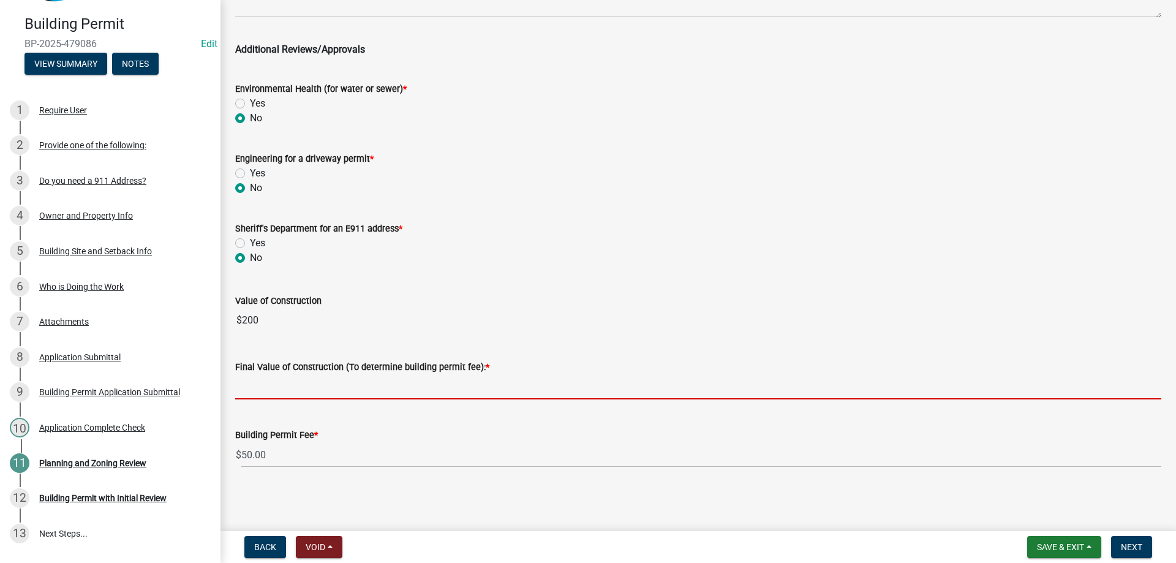
click at [295, 389] on input "text" at bounding box center [698, 386] width 926 height 25
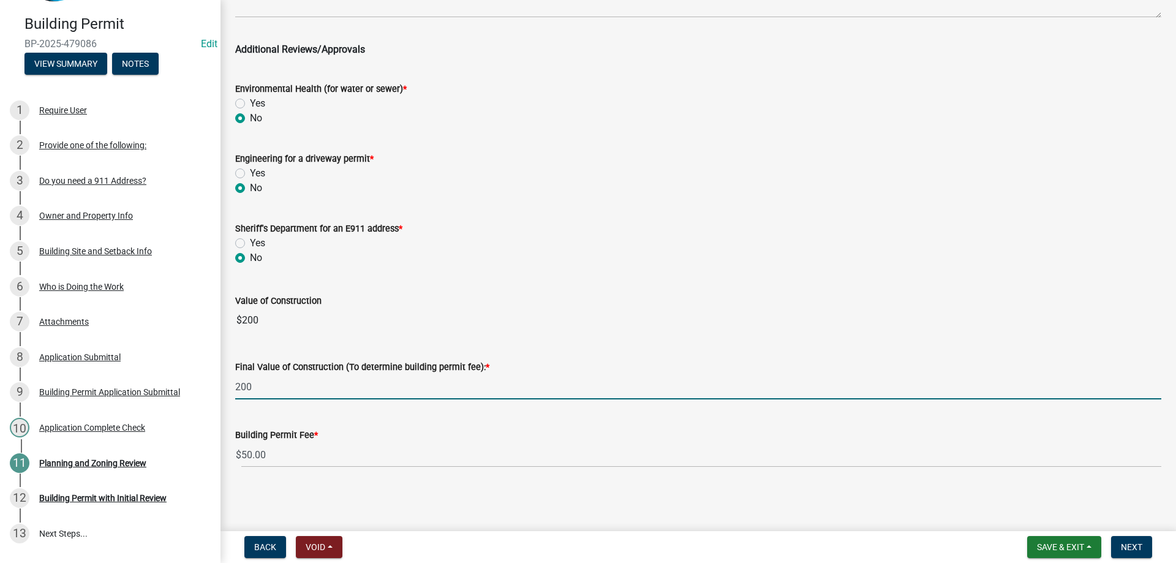
type input "200"
click at [530, 309] on wm-data-entity-input-list "Zoning Classification: Select Item... A RR-5 RR-1 R-1 POS UC/MHP C I FO WHPO AO…" at bounding box center [698, 162] width 926 height 633
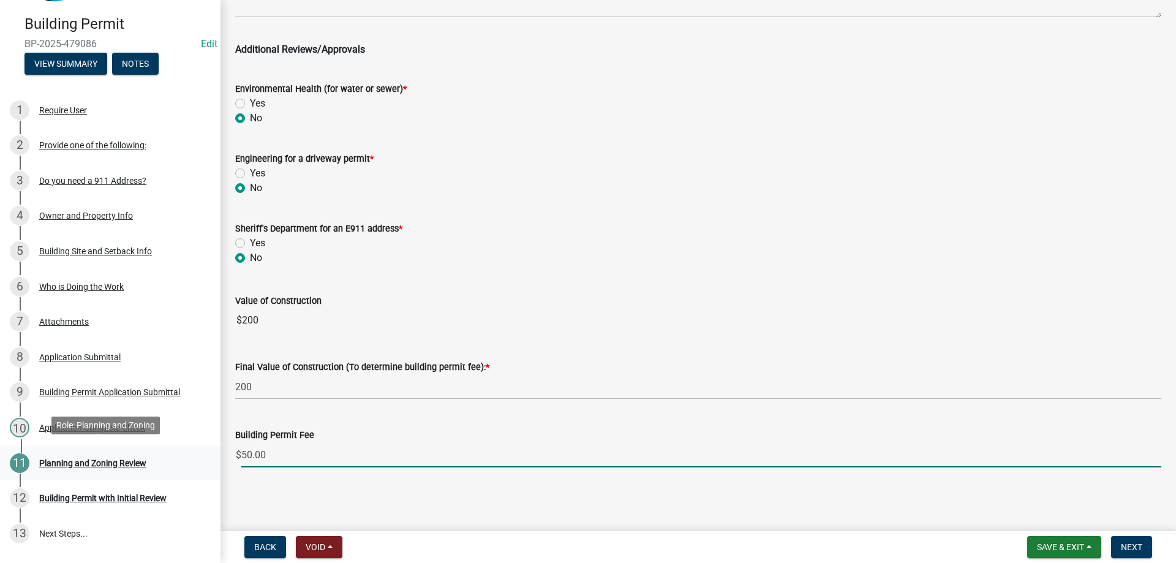
drag, startPoint x: 290, startPoint y: 453, endPoint x: 97, endPoint y: 450, distance: 192.3
click at [97, 450] on div "Building Permit BP-2025-479086 Edit View Summary Notes 1 Require User 2 Provide…" at bounding box center [588, 281] width 1176 height 563
type input "100"
click at [613, 288] on div "Value of Construction $200" at bounding box center [698, 304] width 926 height 56
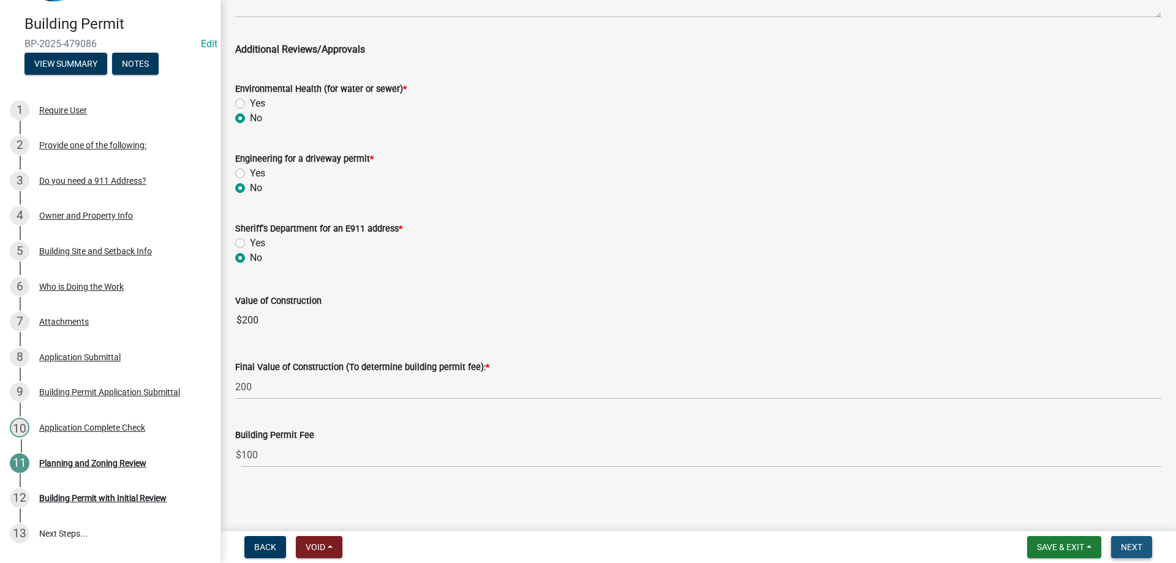
click at [1133, 550] on span "Next" at bounding box center [1131, 547] width 21 height 10
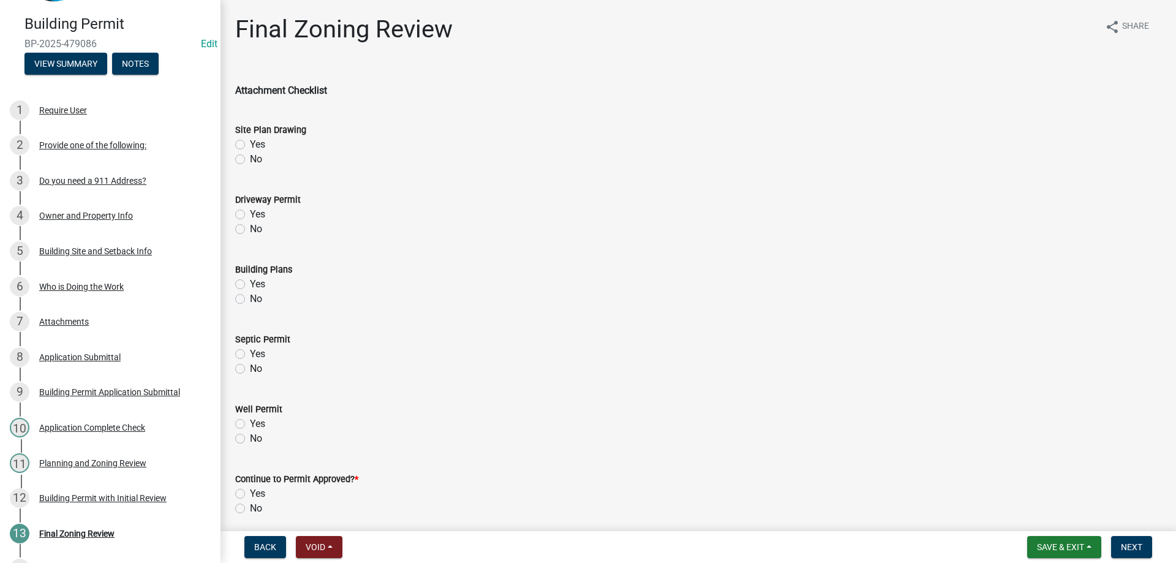
click at [250, 143] on label "Yes" at bounding box center [257, 144] width 15 height 15
click at [250, 143] on input "Yes" at bounding box center [254, 141] width 8 height 8
radio input "true"
click at [250, 228] on label "No" at bounding box center [256, 229] width 12 height 15
click at [250, 228] on input "No" at bounding box center [254, 226] width 8 height 8
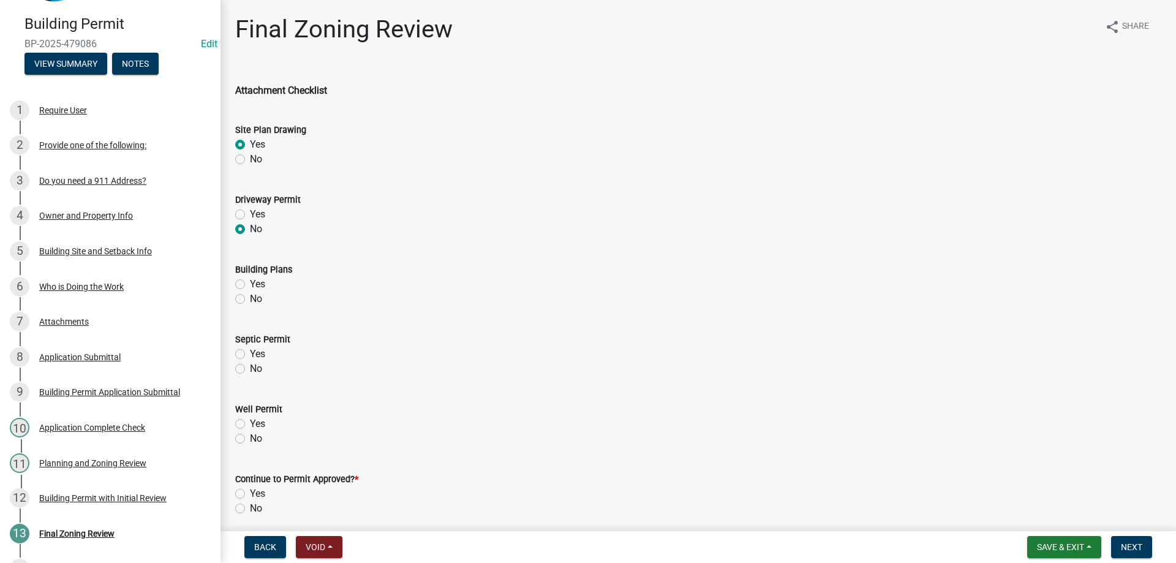
radio input "true"
click at [250, 296] on label "No" at bounding box center [256, 299] width 12 height 15
click at [250, 296] on input "No" at bounding box center [254, 296] width 8 height 8
radio input "true"
click at [250, 372] on label "No" at bounding box center [256, 368] width 12 height 15
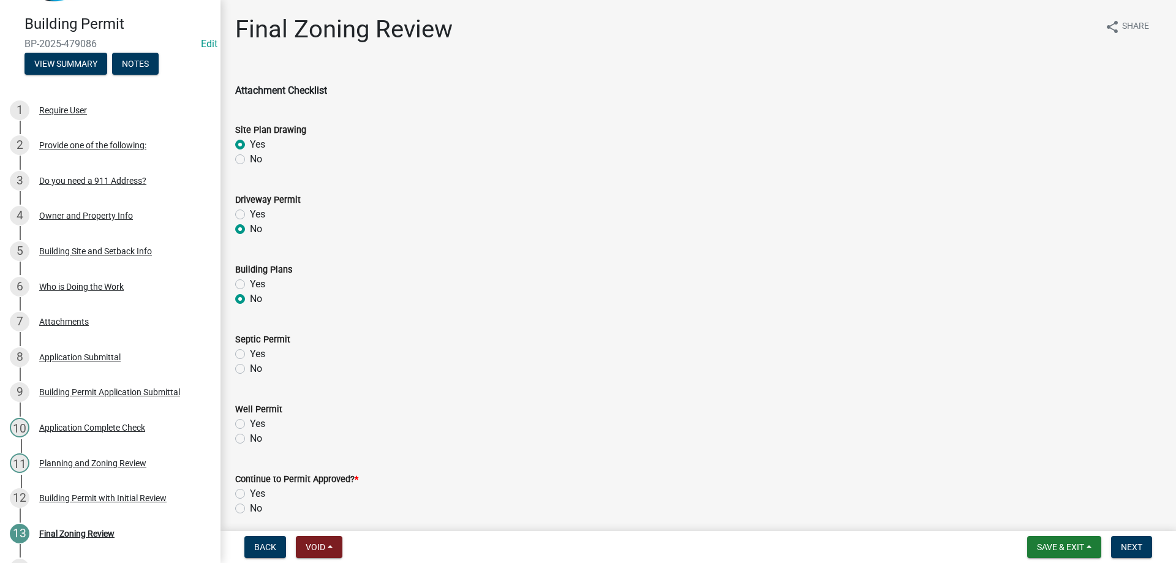
click at [250, 369] on input "No" at bounding box center [254, 365] width 8 height 8
radio input "true"
click at [250, 441] on label "No" at bounding box center [256, 438] width 12 height 15
click at [250, 439] on input "No" at bounding box center [254, 435] width 8 height 8
radio input "true"
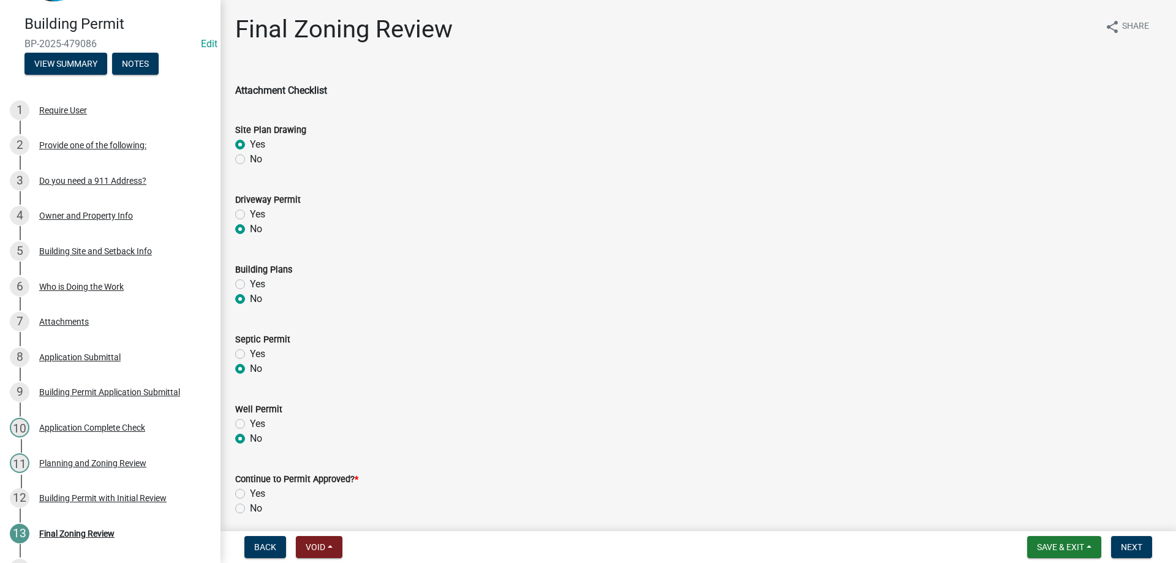
click at [250, 492] on label "Yes" at bounding box center [257, 493] width 15 height 15
click at [250, 492] on input "Yes" at bounding box center [254, 490] width 8 height 8
radio input "true"
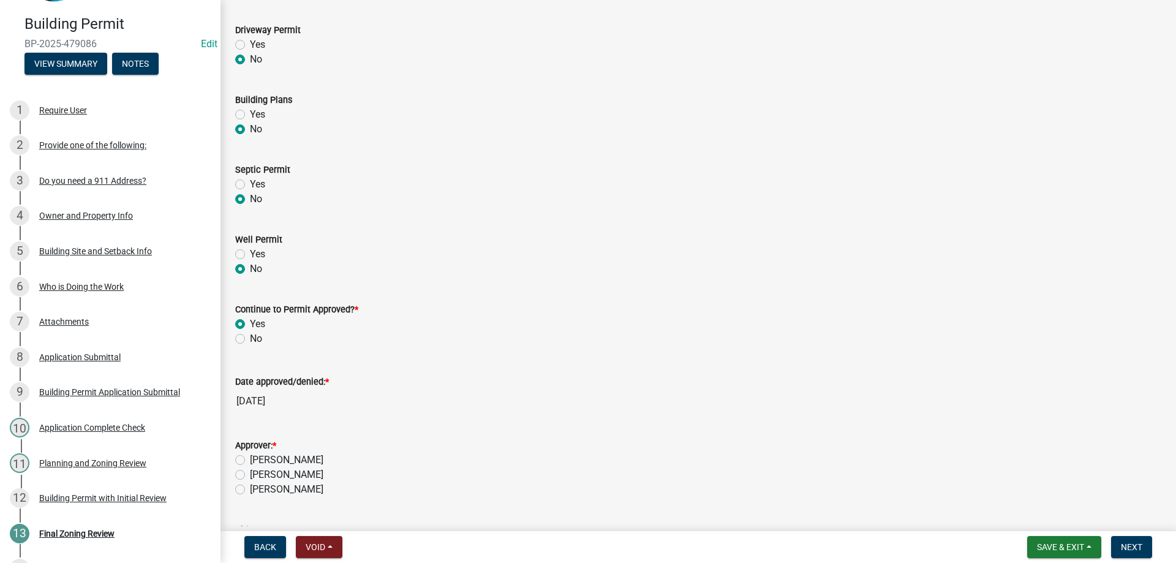
scroll to position [184, 0]
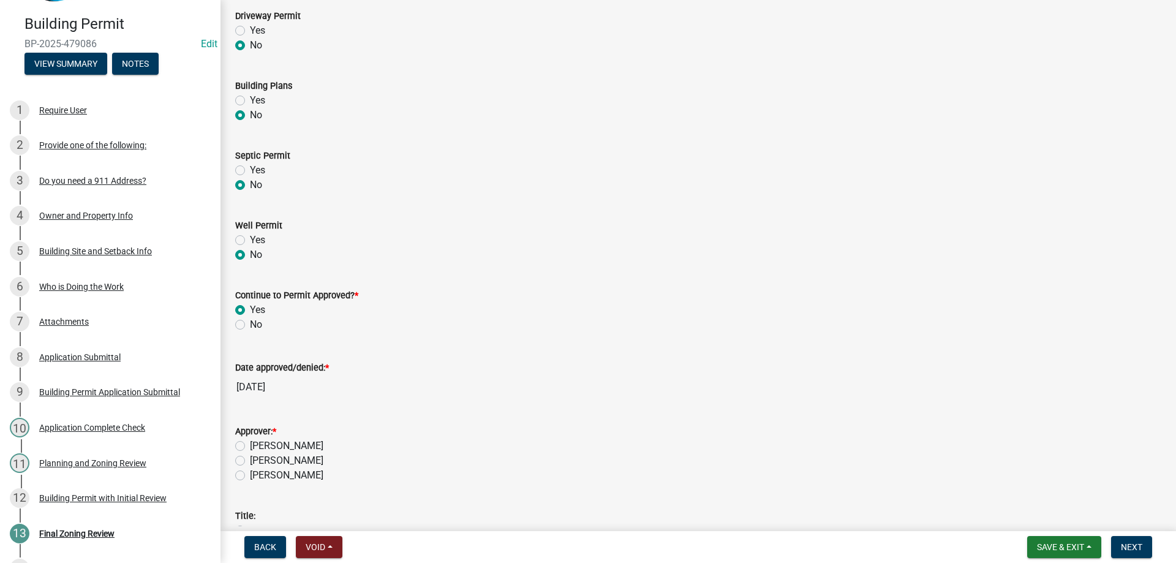
click at [250, 443] on label "[PERSON_NAME]" at bounding box center [287, 446] width 74 height 15
click at [250, 443] on input "[PERSON_NAME]" at bounding box center [254, 443] width 8 height 8
radio input "true"
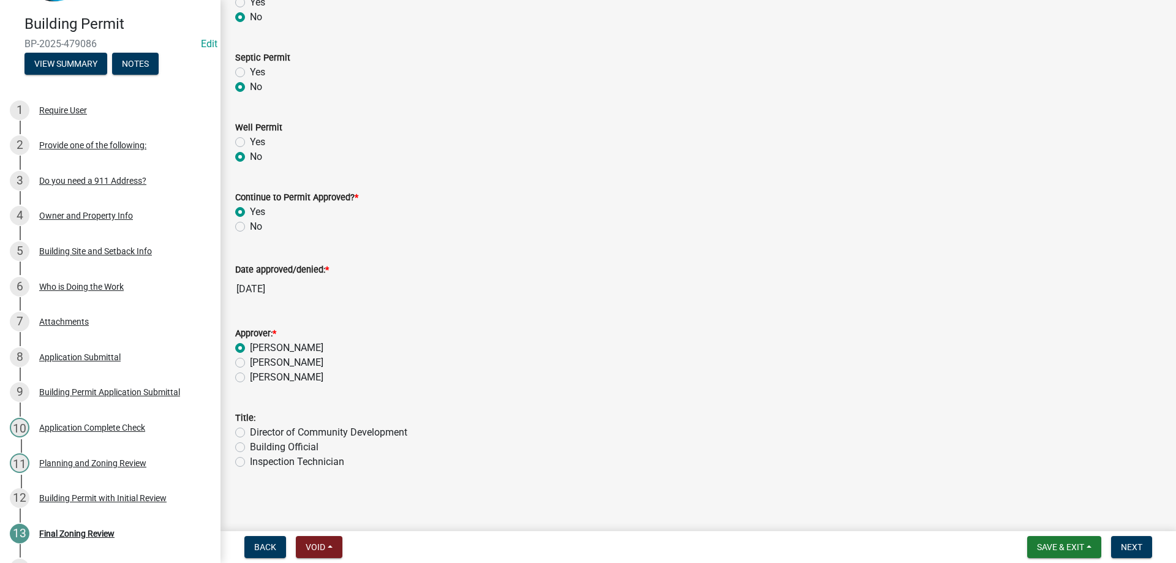
scroll to position [284, 0]
click at [250, 442] on label "Building Official" at bounding box center [284, 445] width 69 height 15
click at [250, 442] on input "Building Official" at bounding box center [254, 442] width 8 height 8
radio input "true"
click at [1142, 549] on span "Next" at bounding box center [1131, 547] width 21 height 10
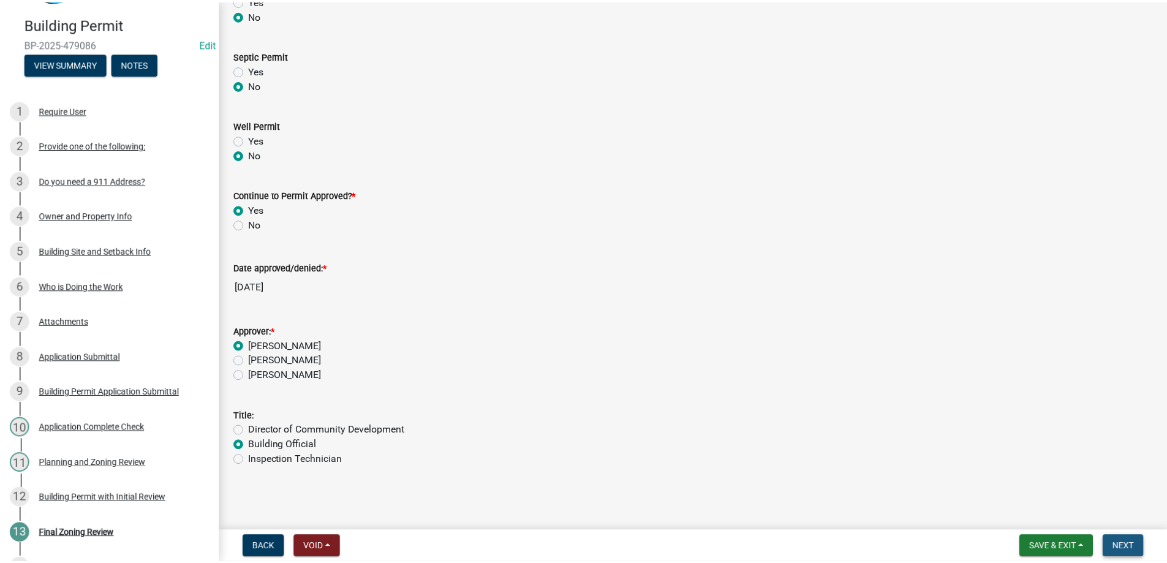
scroll to position [0, 0]
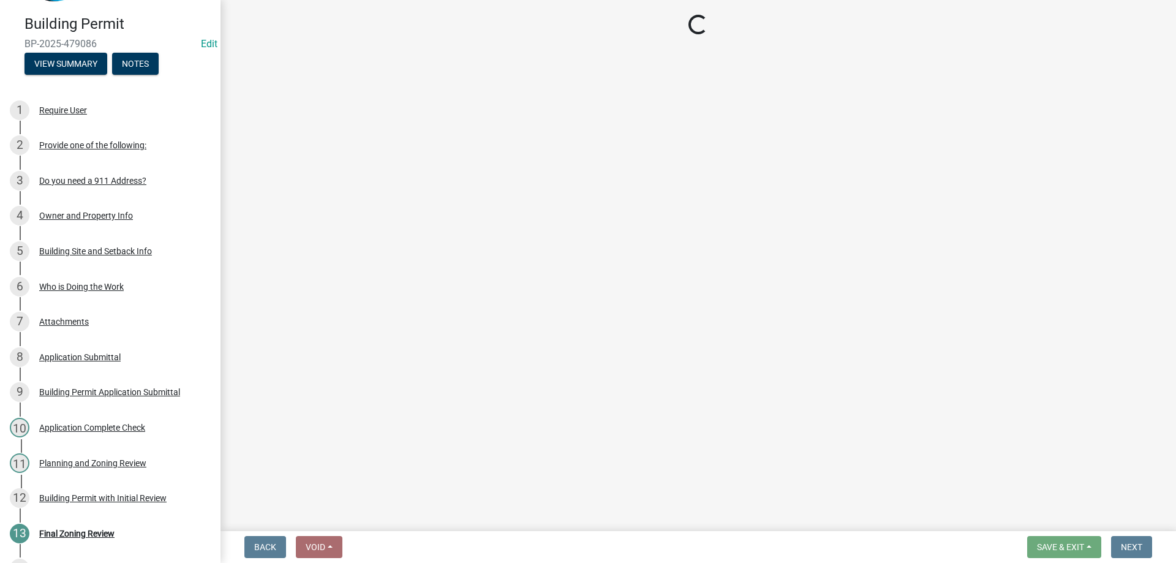
select select "3: 3"
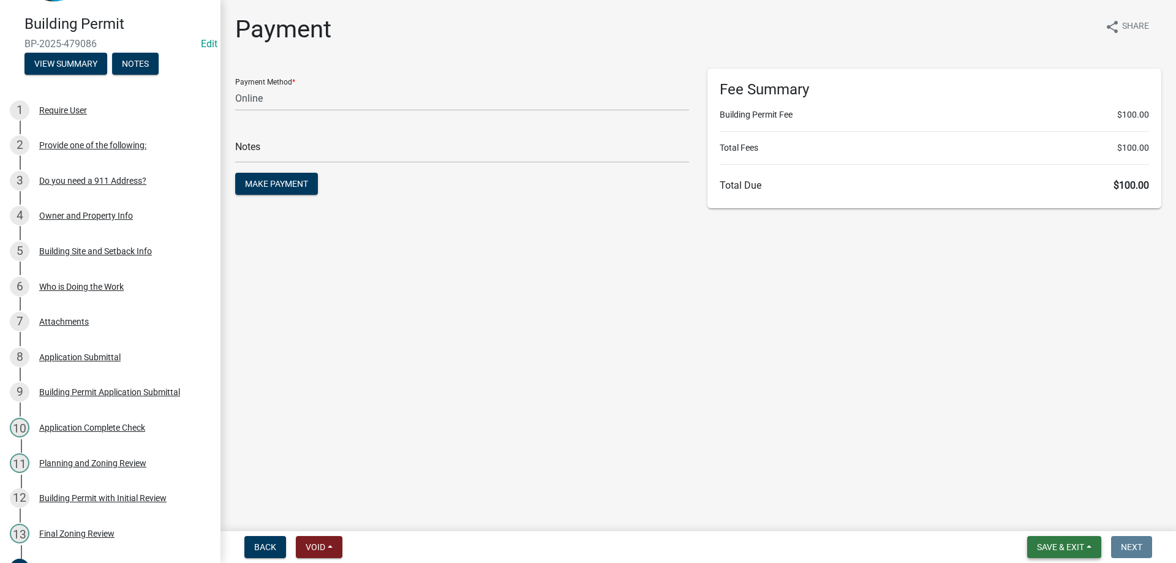
click at [1061, 543] on span "Save & Exit" at bounding box center [1060, 547] width 47 height 10
click at [1038, 510] on button "Save & Exit" at bounding box center [1052, 514] width 98 height 29
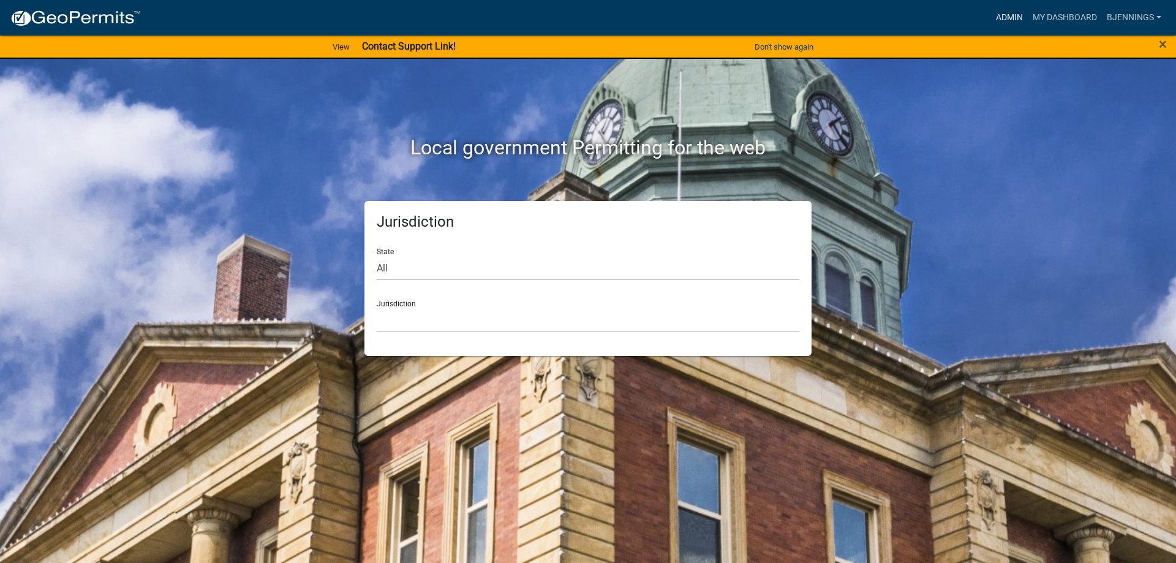
click at [1008, 18] on link "Admin" at bounding box center [1009, 17] width 37 height 23
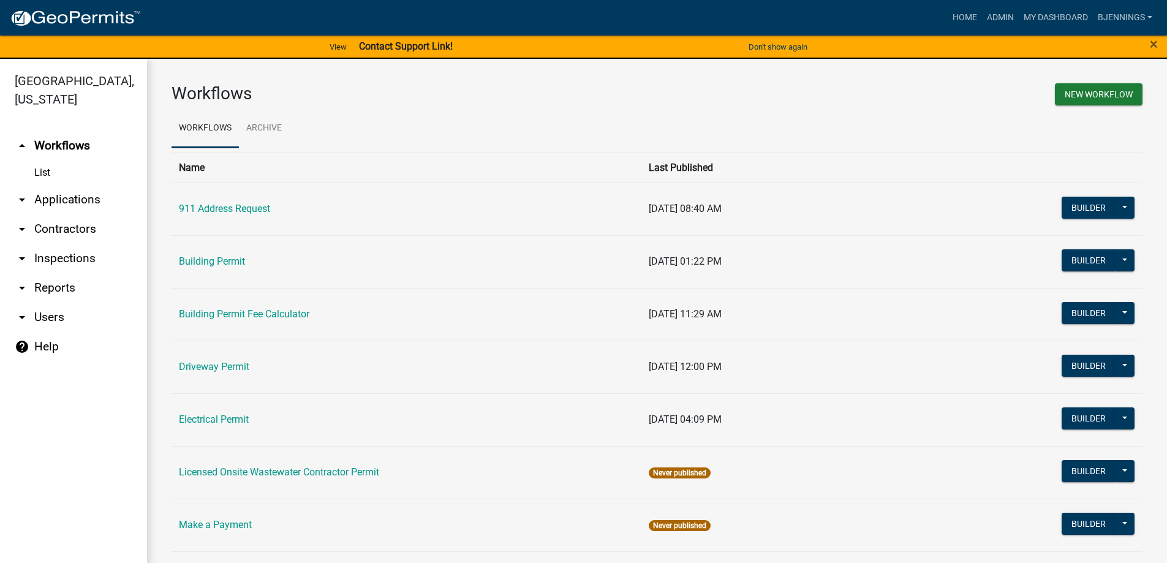
click at [53, 185] on link "arrow_drop_down Applications" at bounding box center [73, 199] width 147 height 29
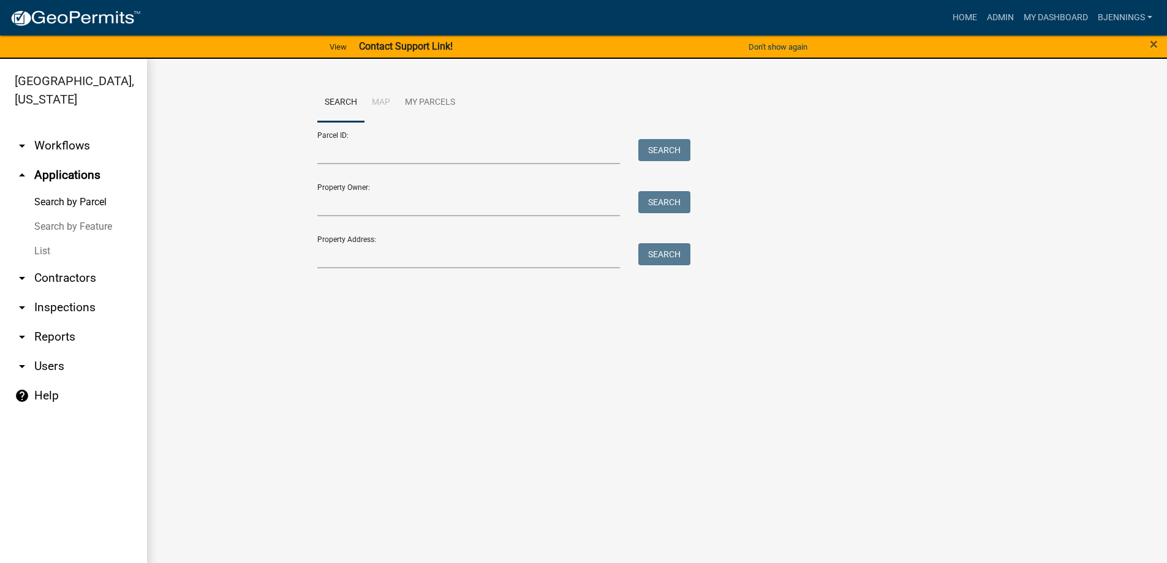
click at [39, 239] on link "List" at bounding box center [73, 251] width 147 height 25
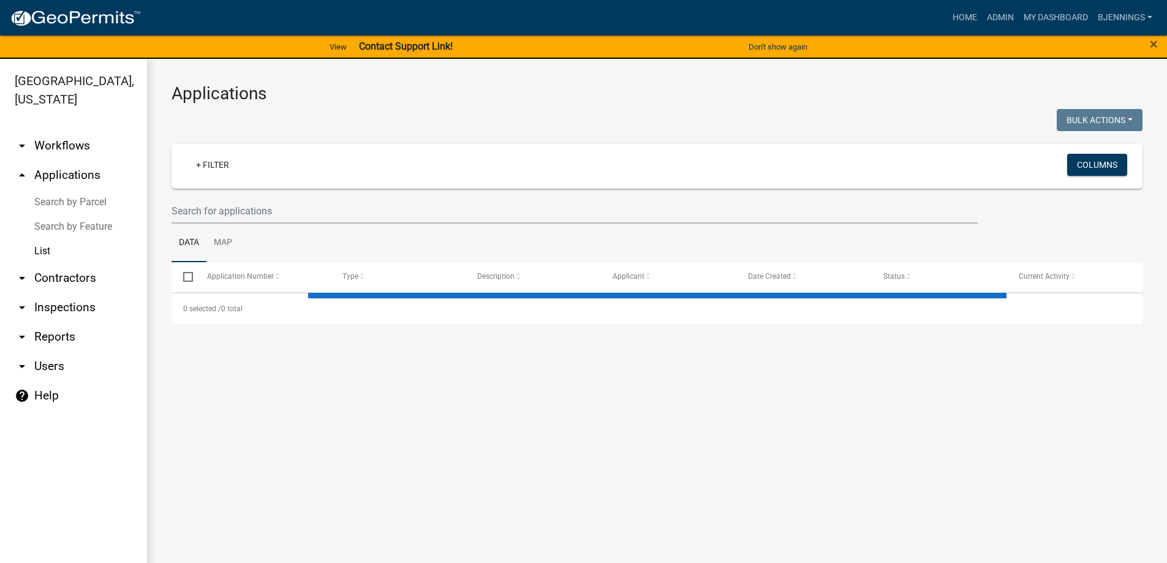
select select "3: 100"
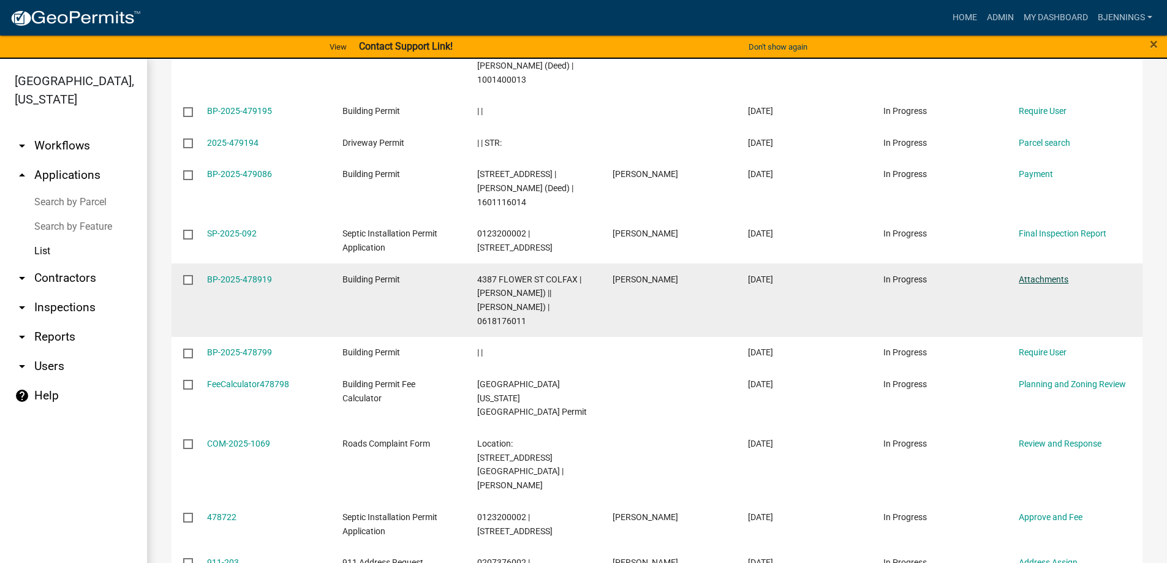
scroll to position [306, 0]
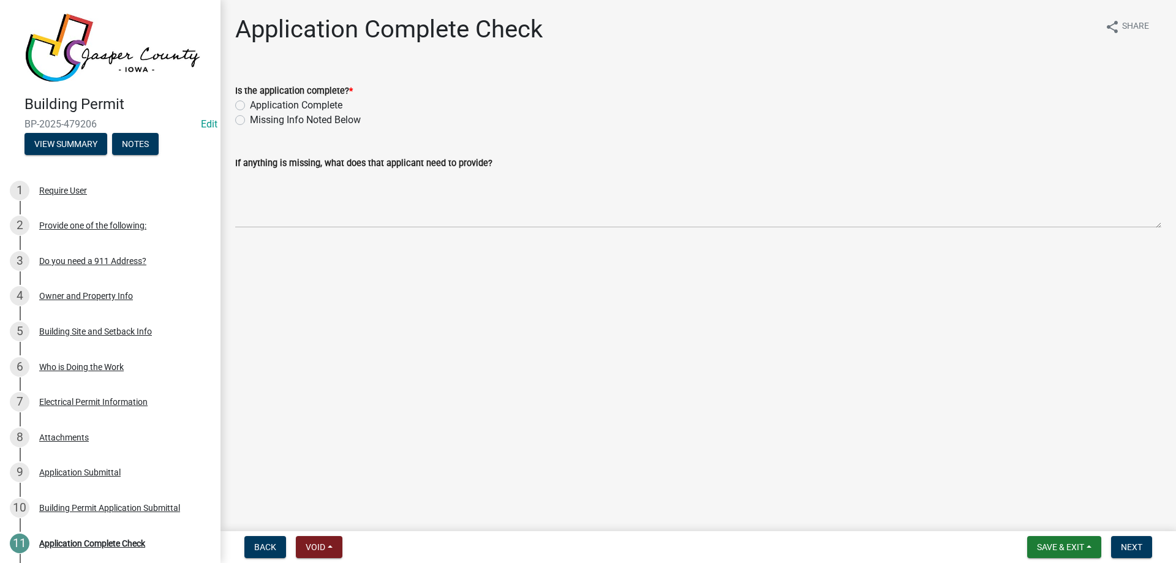
click at [262, 101] on label "Application Complete" at bounding box center [296, 105] width 92 height 15
click at [258, 101] on input "Application Complete" at bounding box center [254, 102] width 8 height 8
radio input "true"
click at [1162, 539] on div "Back Void Withdraw Lock Expire Void Save & Exit Save Save & Exit Next" at bounding box center [698, 547] width 936 height 22
click at [1134, 541] on button "Next" at bounding box center [1131, 547] width 41 height 22
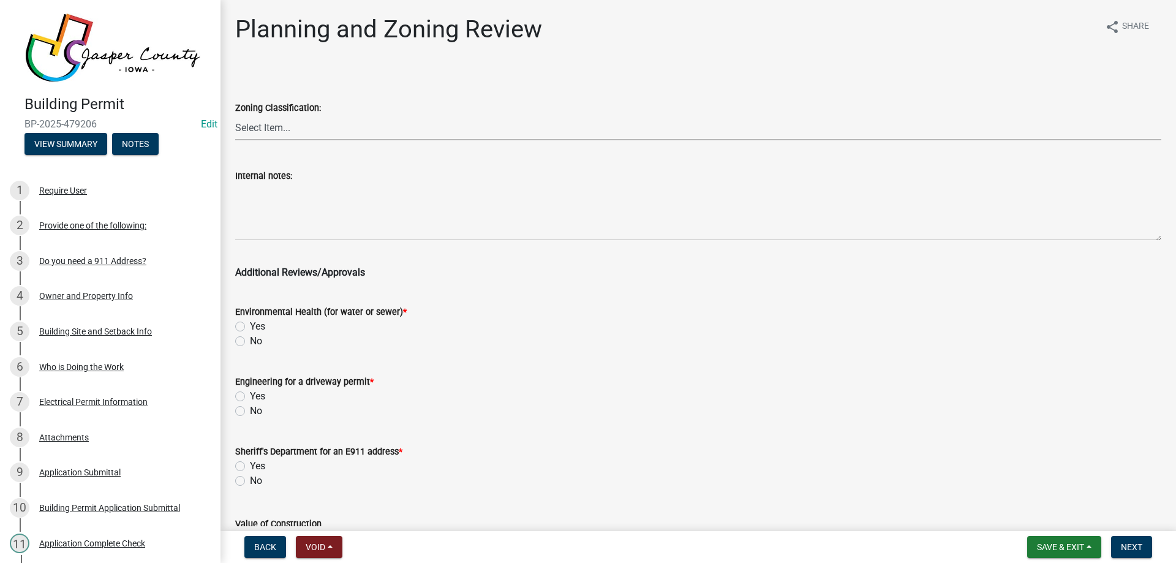
click at [288, 126] on select "Select Item... A RR-5 RR-1 R-1 POS UC/MHP C I FO WHPO AO PUD Incorporated City" at bounding box center [698, 127] width 926 height 25
click at [235, 115] on select "Select Item... A RR-5 RR-1 R-1 POS UC/MHP C I FO WHPO AO PUD Incorporated City" at bounding box center [698, 127] width 926 height 25
select select "dae2cbe3-7a61-4f95-b554-aabafbeeeba9"
click at [250, 344] on label "No" at bounding box center [256, 341] width 12 height 15
click at [250, 342] on input "No" at bounding box center [254, 338] width 8 height 8
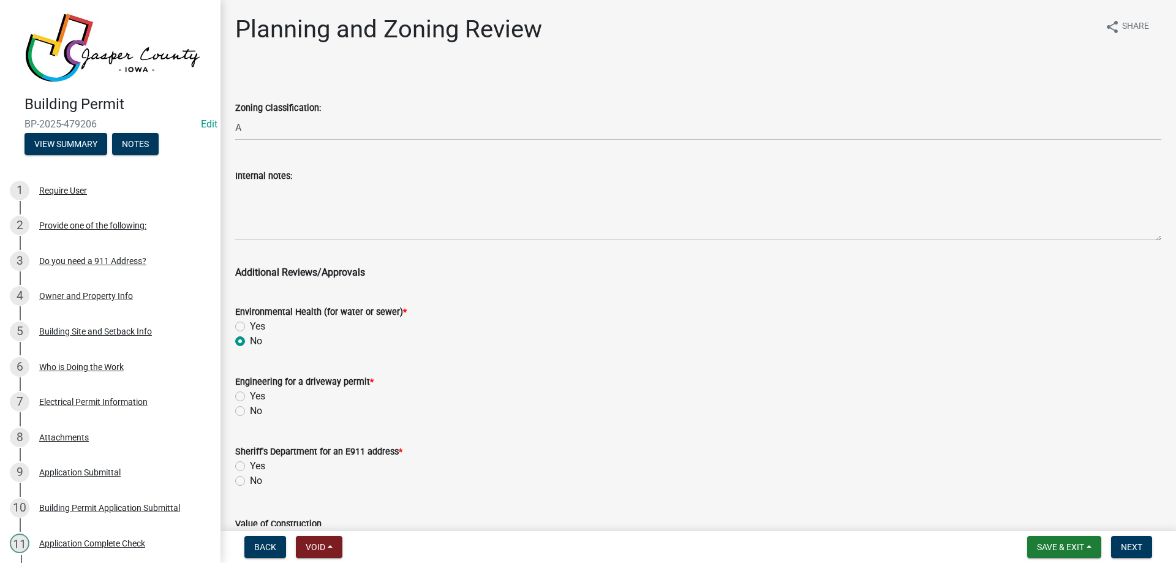
radio input "true"
click at [250, 410] on label "No" at bounding box center [256, 411] width 12 height 15
click at [250, 410] on input "No" at bounding box center [254, 408] width 8 height 8
radio input "true"
click at [250, 482] on label "No" at bounding box center [256, 480] width 12 height 15
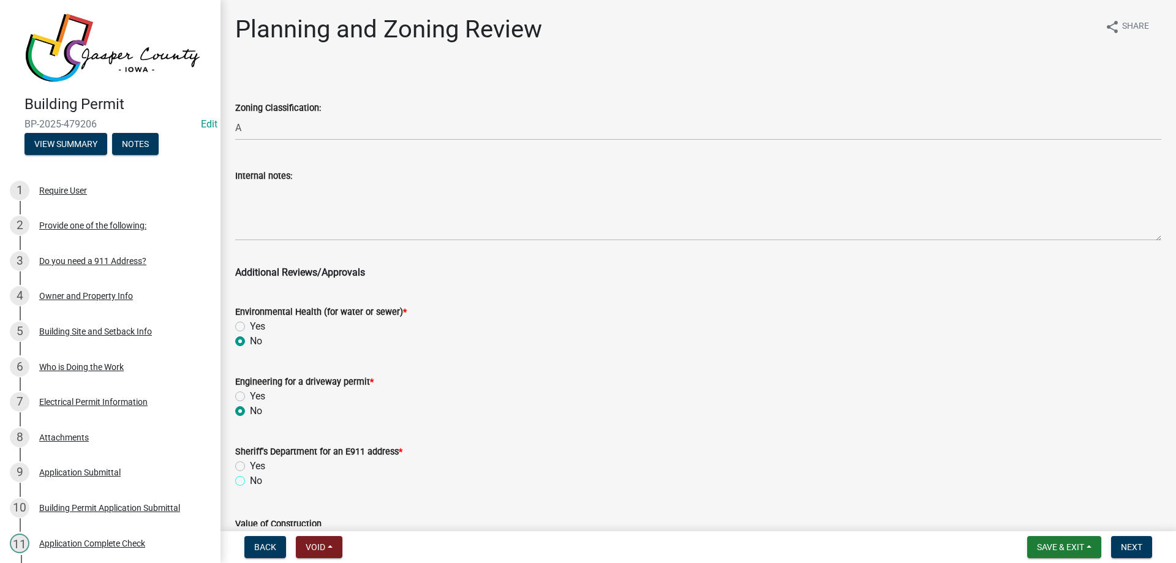
click at [250, 481] on input "No" at bounding box center [254, 477] width 8 height 8
radio input "true"
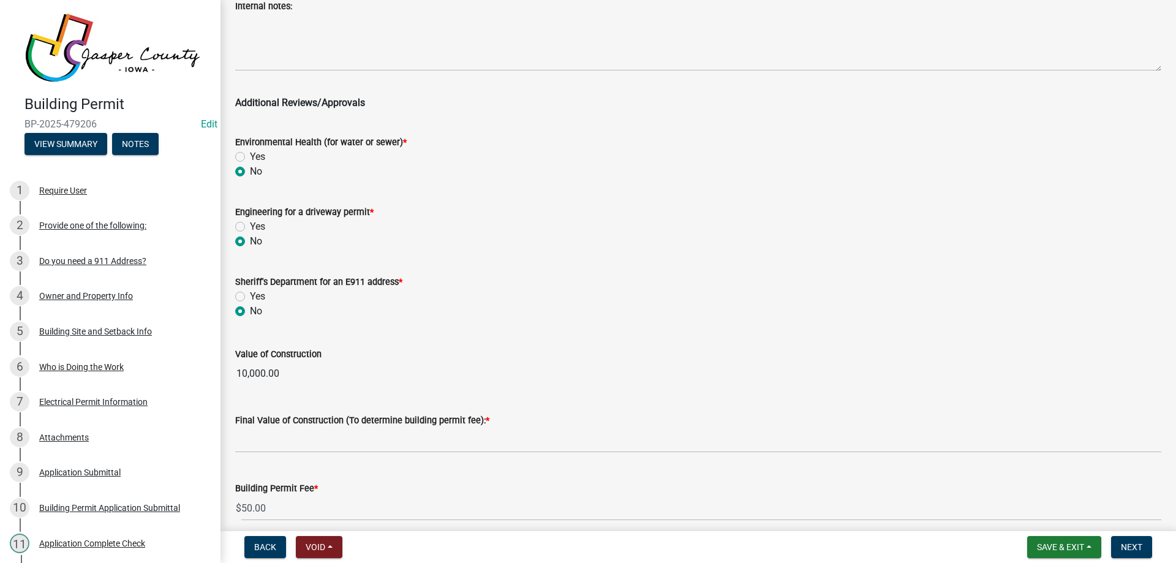
scroll to position [184, 0]
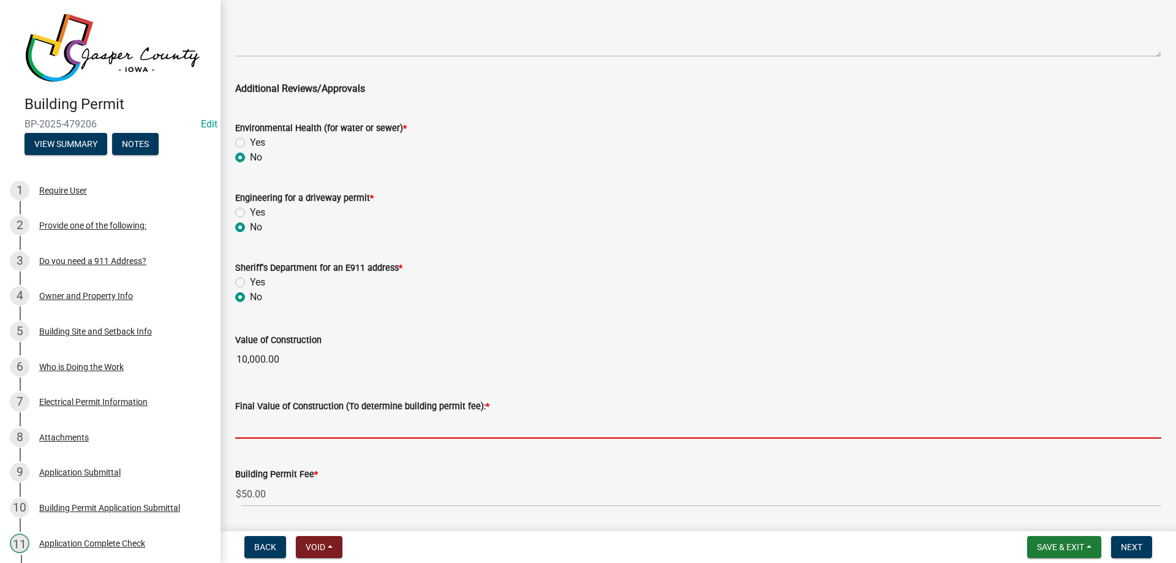
drag, startPoint x: 274, startPoint y: 429, endPoint x: 268, endPoint y: 430, distance: 6.2
click at [274, 429] on input "text" at bounding box center [698, 425] width 926 height 25
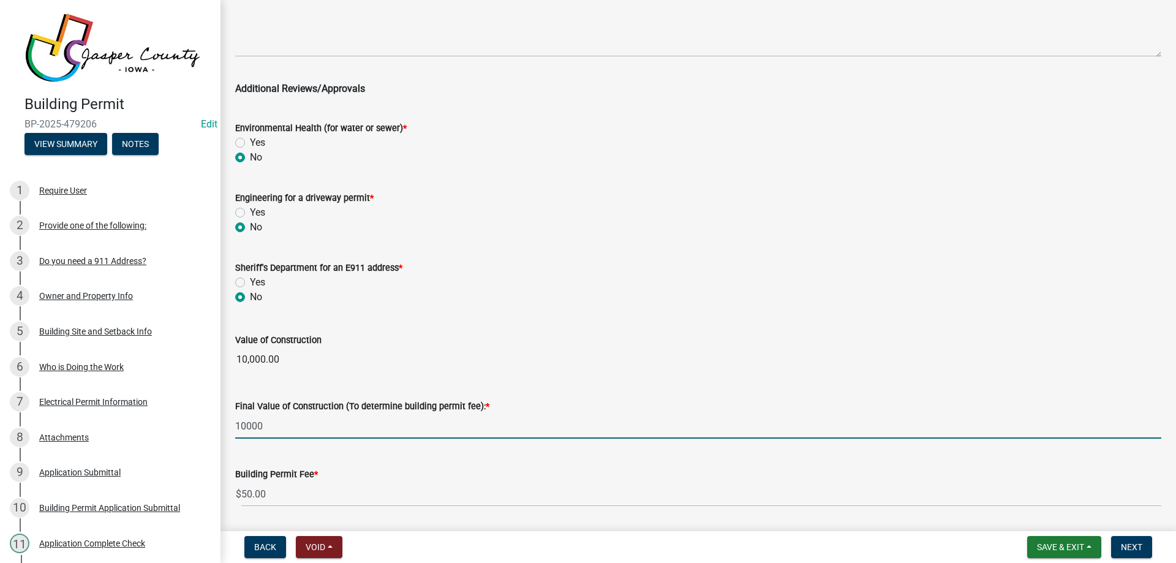
type input "10000"
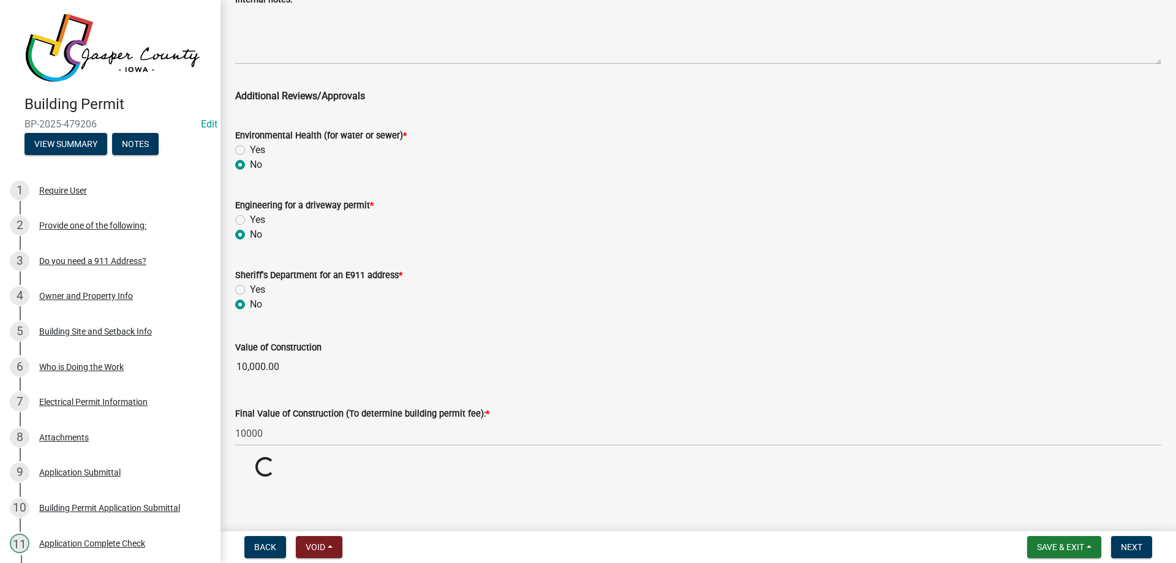
click at [507, 355] on input "10,000.00" at bounding box center [698, 367] width 926 height 25
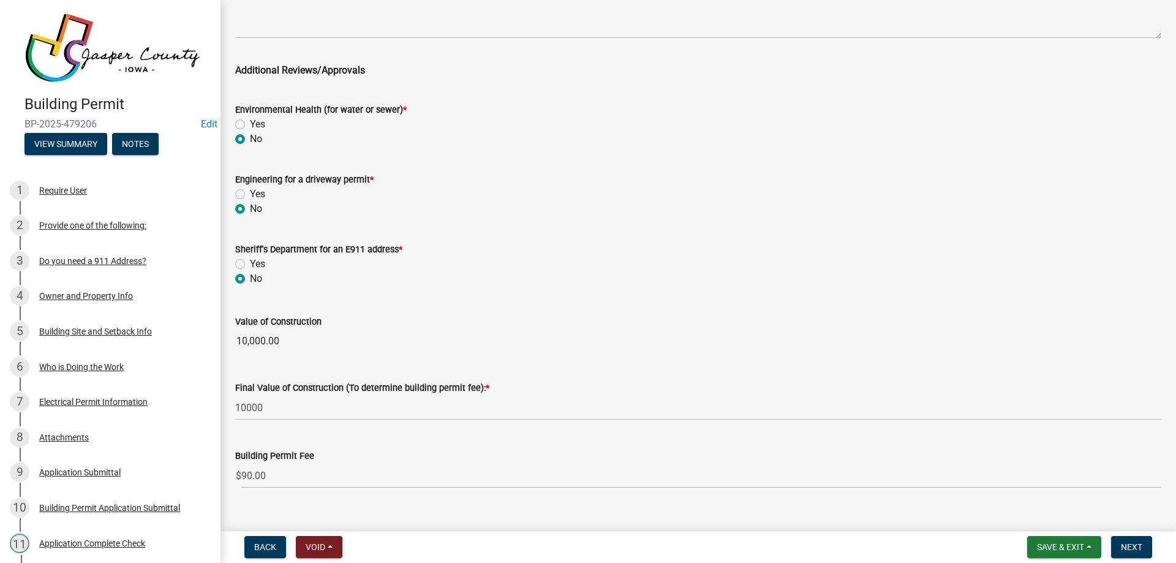
scroll to position [223, 0]
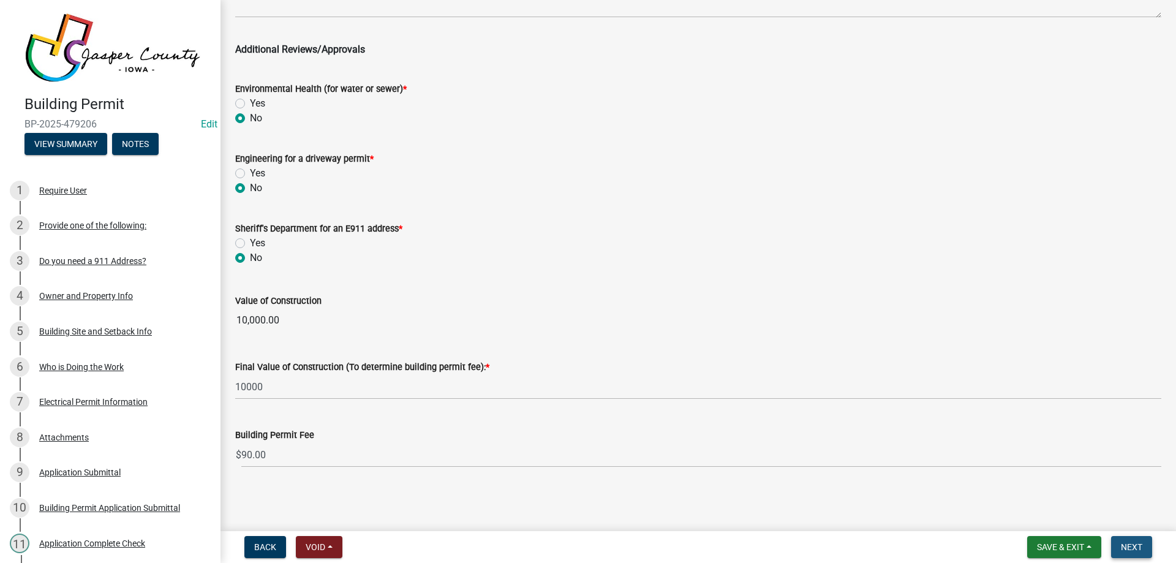
click at [1138, 540] on button "Next" at bounding box center [1131, 547] width 41 height 22
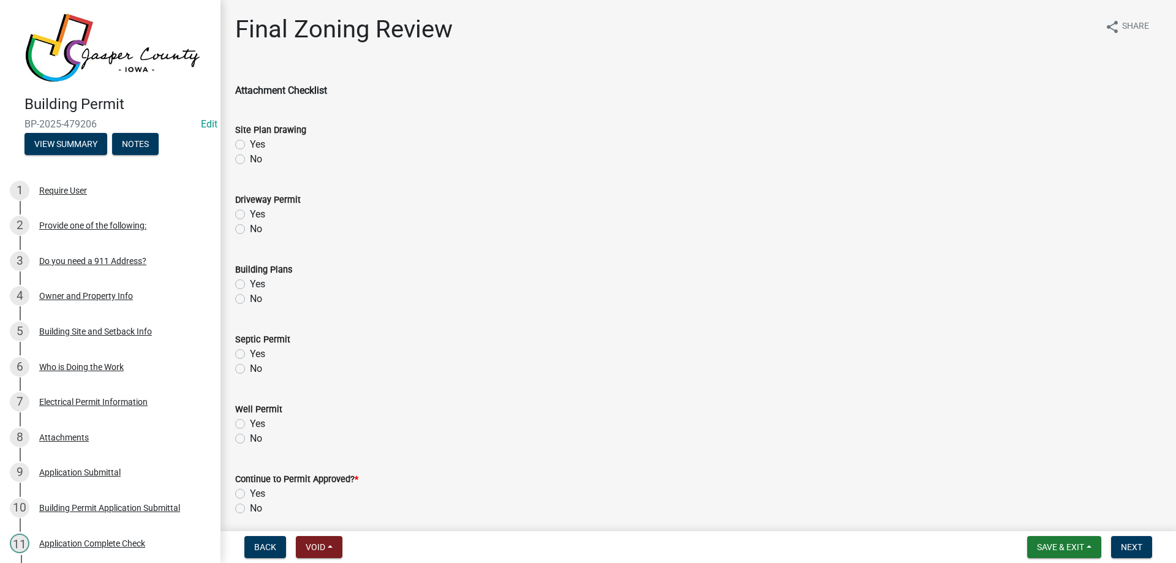
click at [250, 148] on label "Yes" at bounding box center [257, 144] width 15 height 15
click at [250, 145] on input "Yes" at bounding box center [254, 141] width 8 height 8
radio input "true"
click at [250, 225] on label "No" at bounding box center [256, 229] width 12 height 15
click at [250, 225] on input "No" at bounding box center [254, 226] width 8 height 8
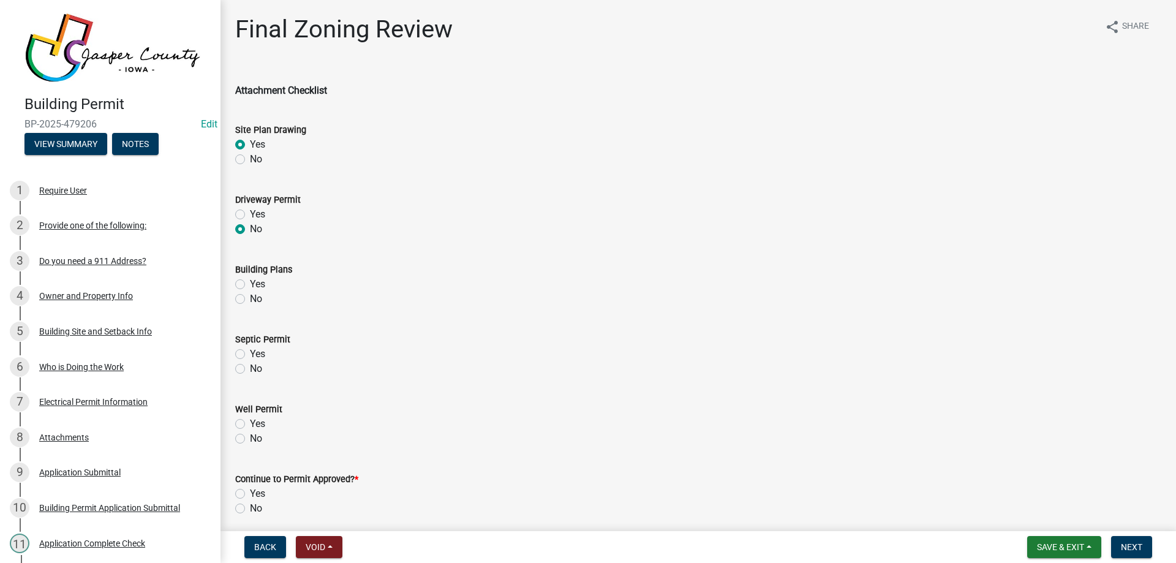
radio input "true"
click at [250, 296] on label "No" at bounding box center [256, 299] width 12 height 15
click at [250, 296] on input "No" at bounding box center [254, 296] width 8 height 8
radio input "true"
click at [250, 367] on label "No" at bounding box center [256, 368] width 12 height 15
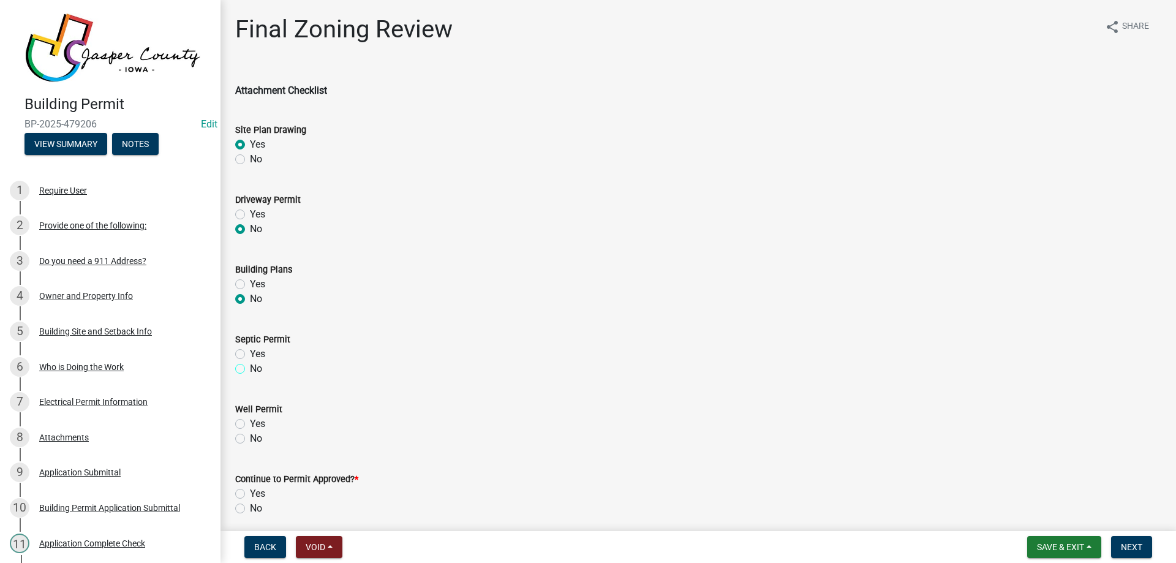
click at [250, 367] on input "No" at bounding box center [254, 365] width 8 height 8
radio input "true"
click at [239, 433] on div "No" at bounding box center [698, 438] width 926 height 15
click at [250, 440] on label "No" at bounding box center [256, 438] width 12 height 15
click at [250, 439] on input "No" at bounding box center [254, 435] width 8 height 8
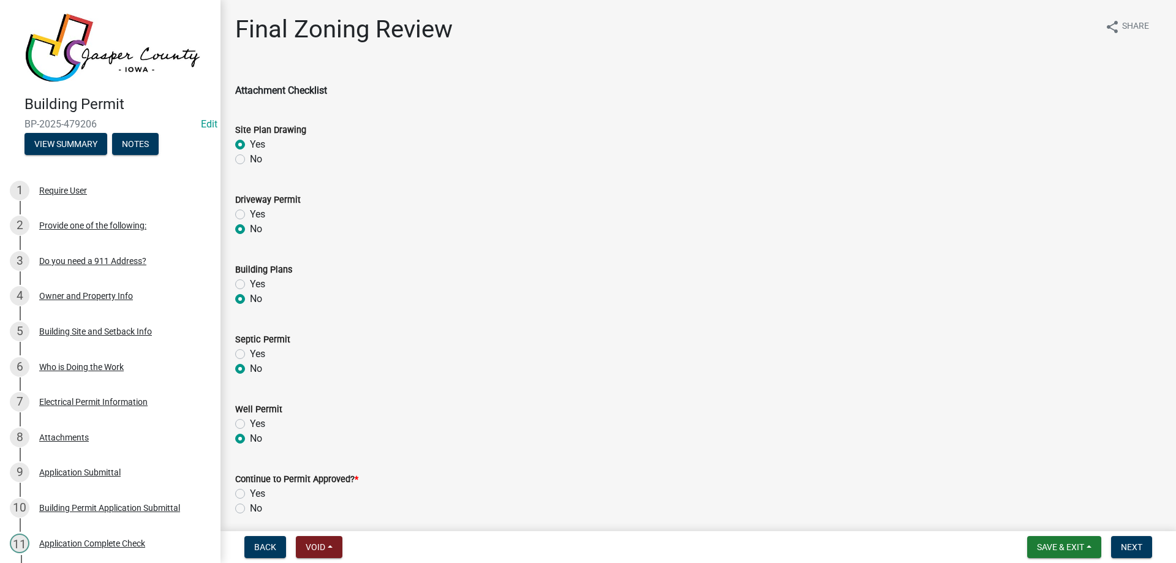
radio input "true"
click at [241, 488] on div "Yes" at bounding box center [698, 493] width 926 height 15
click at [250, 496] on label "Yes" at bounding box center [257, 493] width 15 height 15
click at [250, 494] on input "Yes" at bounding box center [254, 490] width 8 height 8
radio input "true"
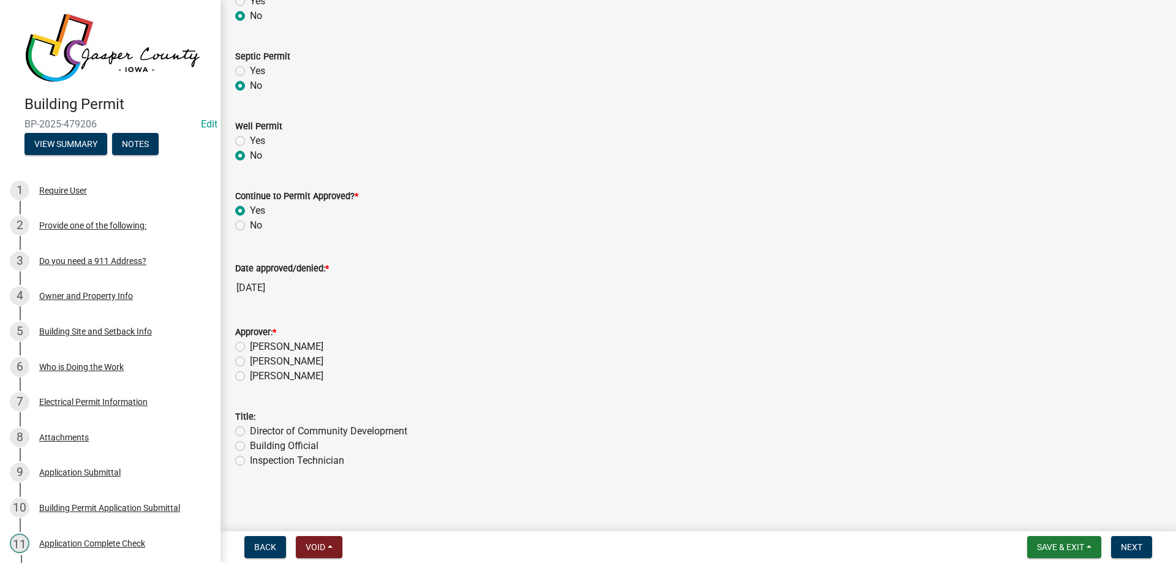
scroll to position [284, 0]
click at [250, 345] on label "[PERSON_NAME]" at bounding box center [287, 346] width 74 height 15
click at [250, 345] on input "[PERSON_NAME]" at bounding box center [254, 343] width 8 height 8
radio input "true"
click at [250, 442] on label "Building Official" at bounding box center [284, 445] width 69 height 15
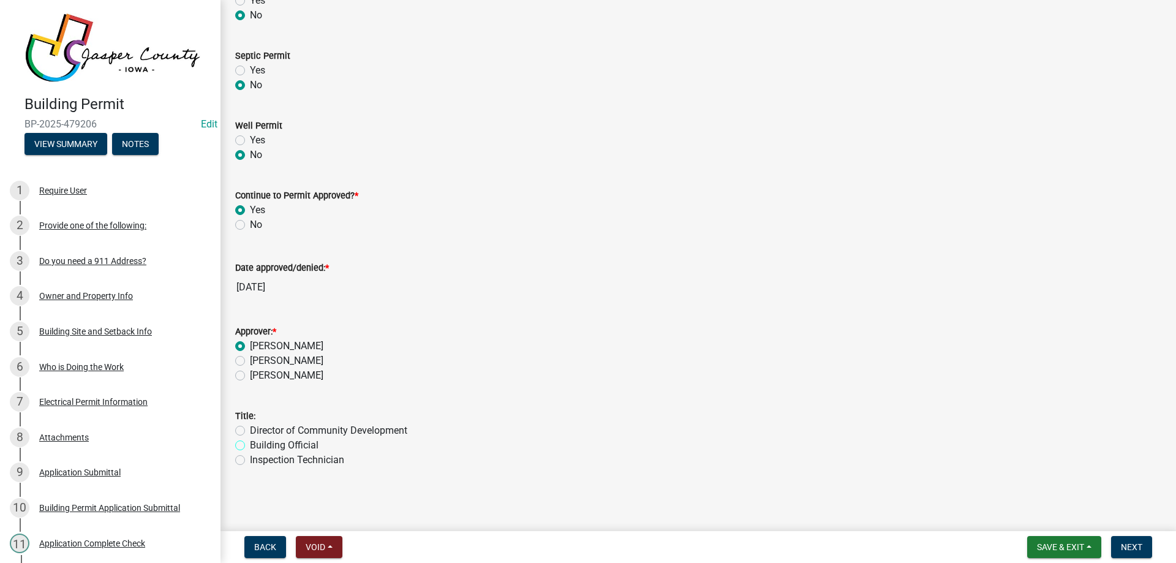
click at [250, 442] on input "Building Official" at bounding box center [254, 442] width 8 height 8
radio input "true"
click at [1136, 545] on span "Next" at bounding box center [1131, 547] width 21 height 10
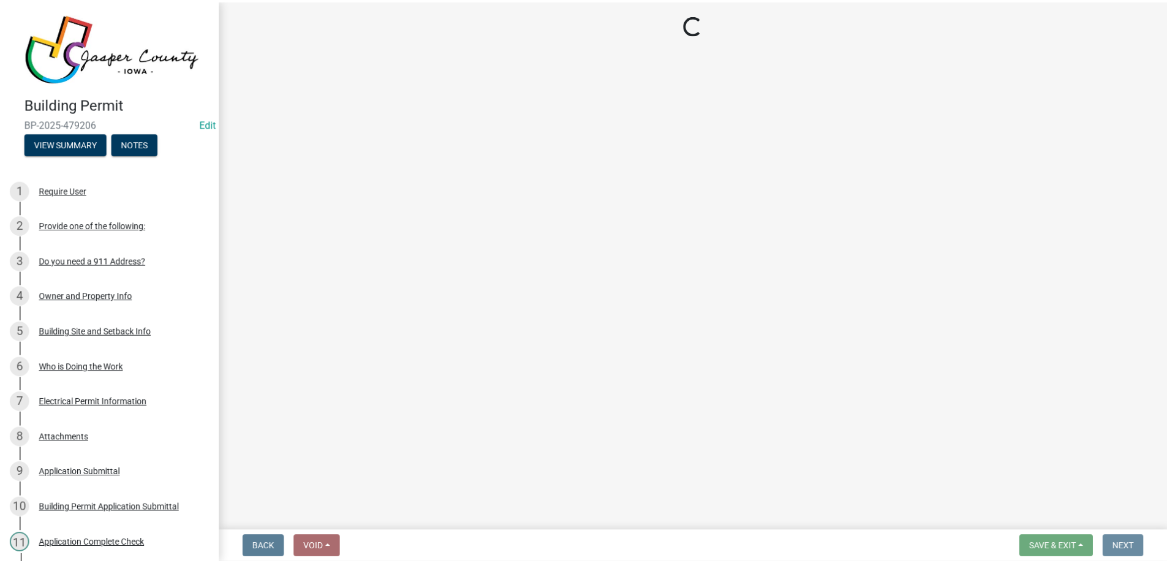
scroll to position [0, 0]
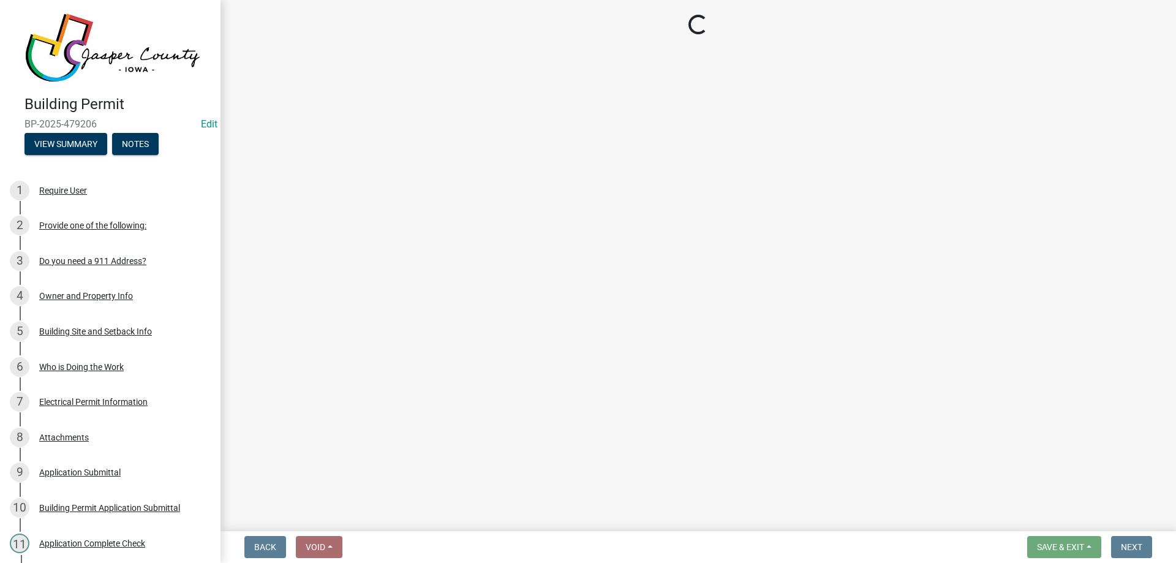
select select "3: 3"
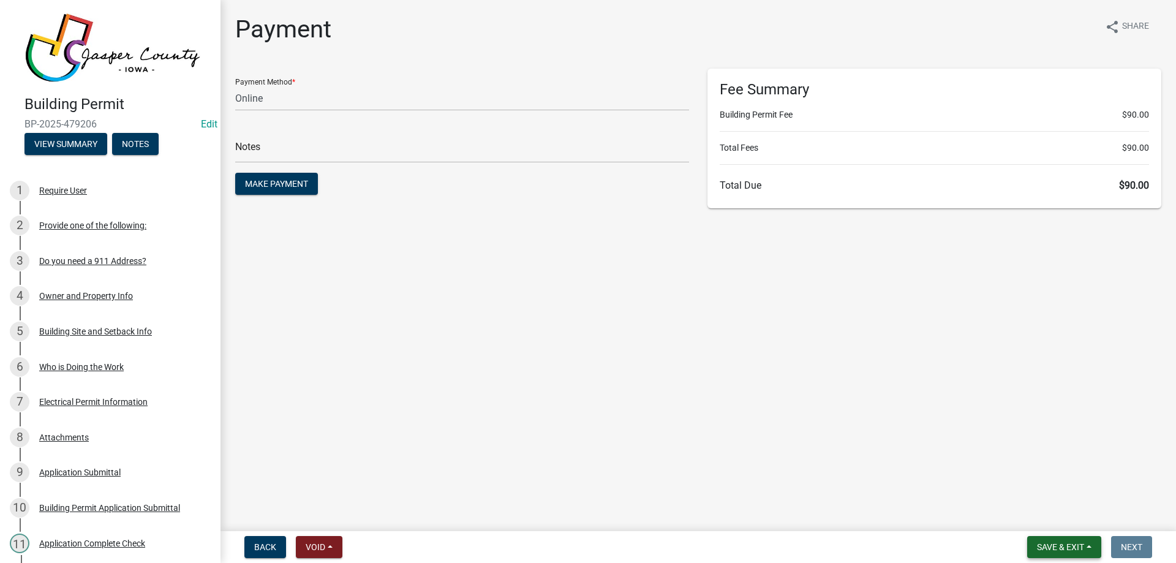
click at [1071, 556] on button "Save & Exit" at bounding box center [1064, 547] width 74 height 22
click at [1071, 531] on div "Save Save & Exit" at bounding box center [1052, 500] width 98 height 69
click at [1065, 517] on button "Save & Exit" at bounding box center [1052, 514] width 98 height 29
